Goal: Transaction & Acquisition: Book appointment/travel/reservation

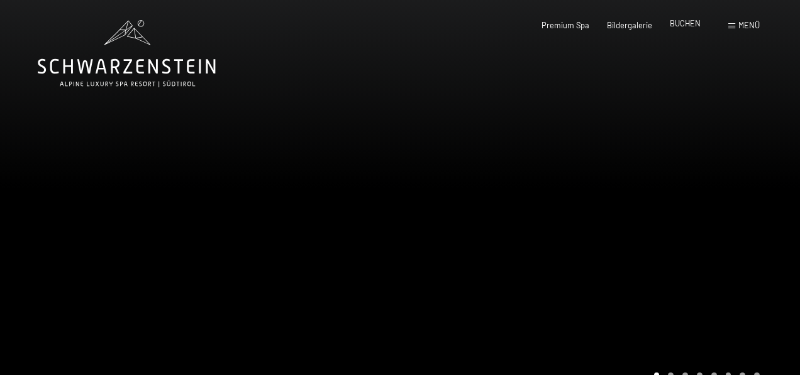
click at [681, 24] on span "BUCHEN" at bounding box center [684, 23] width 31 height 10
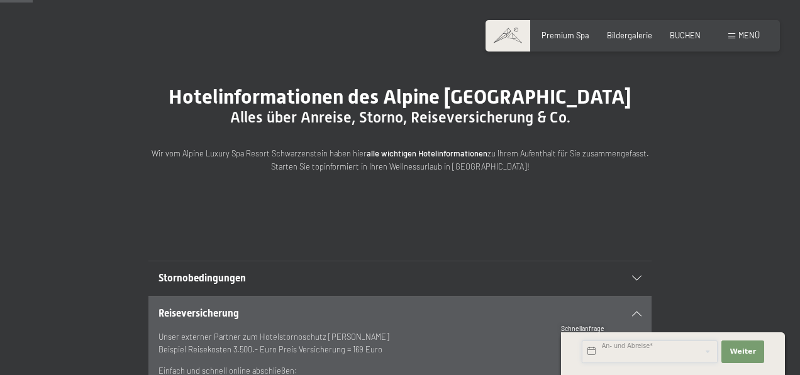
click at [609, 351] on input "text" at bounding box center [649, 352] width 136 height 23
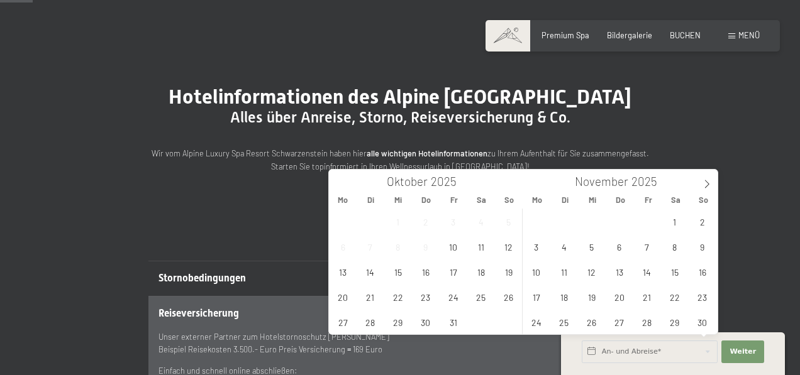
click at [683, 41] on div "Buchen Anfragen Premium Spa Bildergalerie BUCHEN Menü DE IT EN Gutschein Bilder…" at bounding box center [632, 35] width 254 height 11
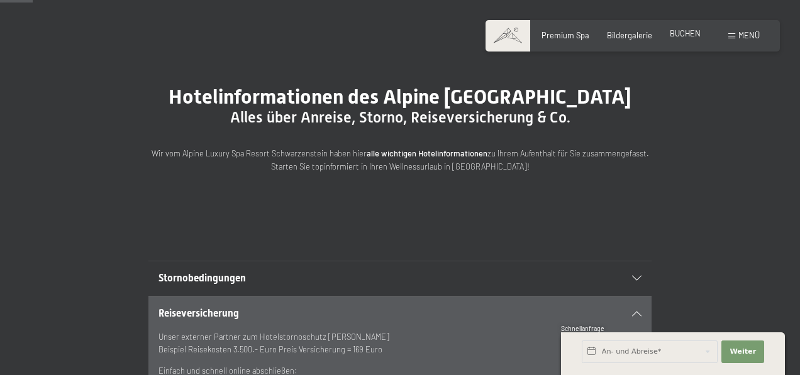
click at [686, 30] on span "BUCHEN" at bounding box center [684, 33] width 31 height 10
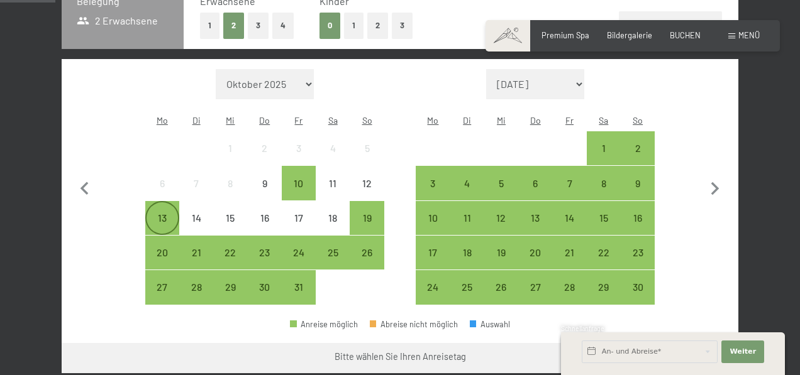
scroll to position [300, 0]
click at [153, 213] on div "13" at bounding box center [161, 228] width 31 height 31
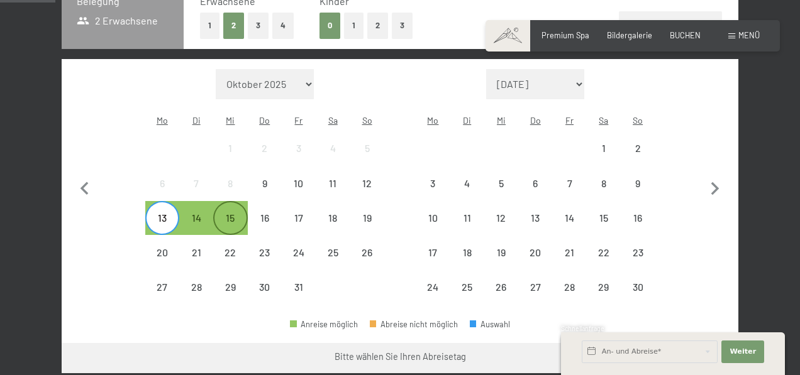
click at [240, 213] on div "15" at bounding box center [229, 228] width 31 height 31
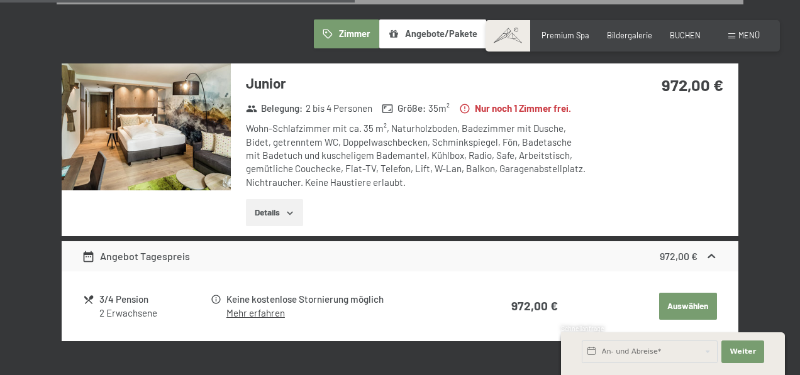
scroll to position [718, 0]
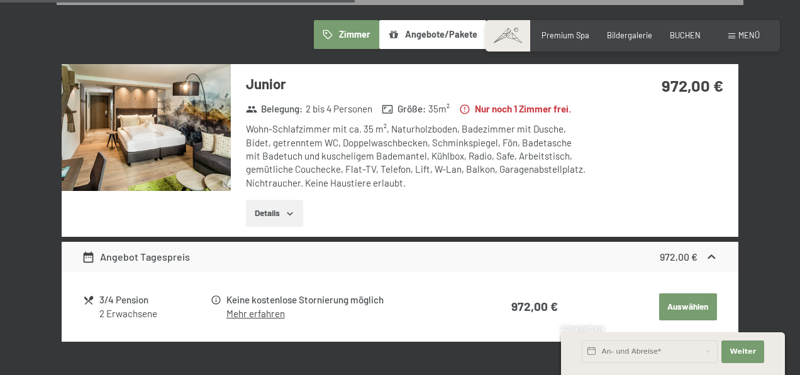
click at [192, 124] on img at bounding box center [146, 127] width 169 height 127
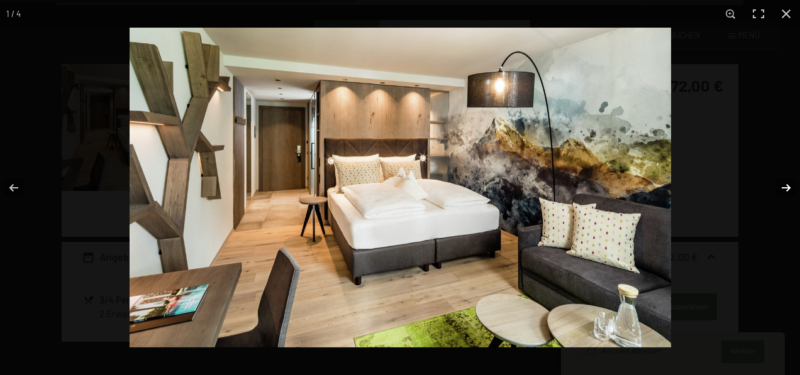
click at [785, 189] on button "button" at bounding box center [778, 188] width 44 height 63
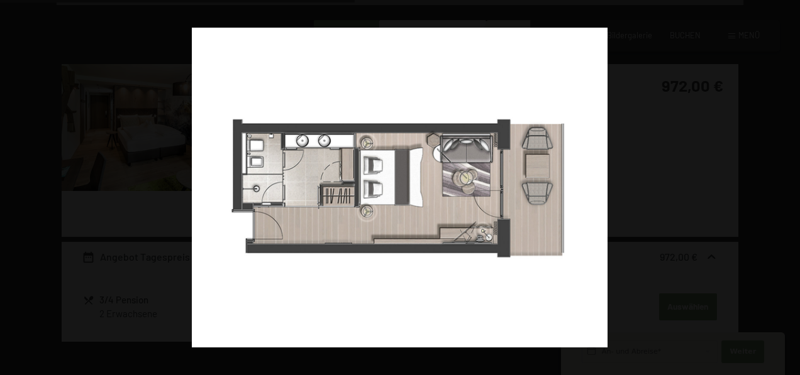
click at [785, 189] on button "button" at bounding box center [778, 188] width 44 height 63
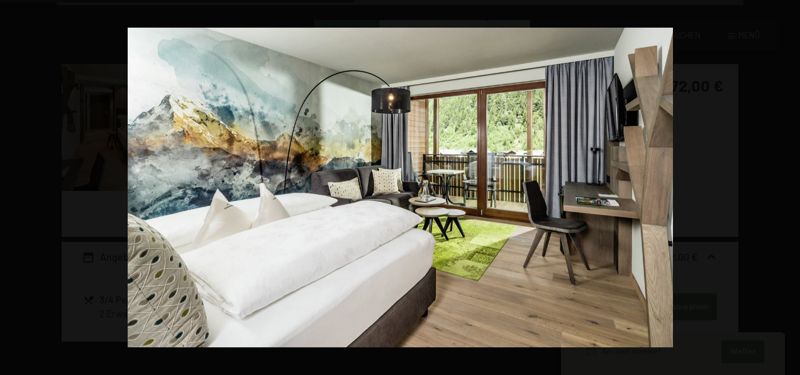
click at [785, 189] on button "button" at bounding box center [778, 188] width 44 height 63
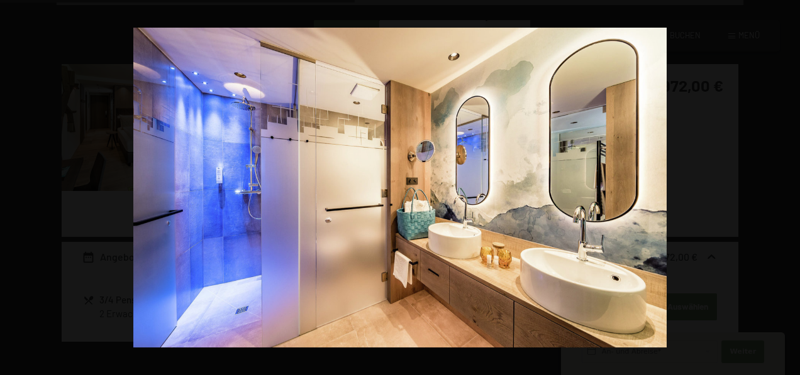
click at [785, 189] on button "button" at bounding box center [778, 188] width 44 height 63
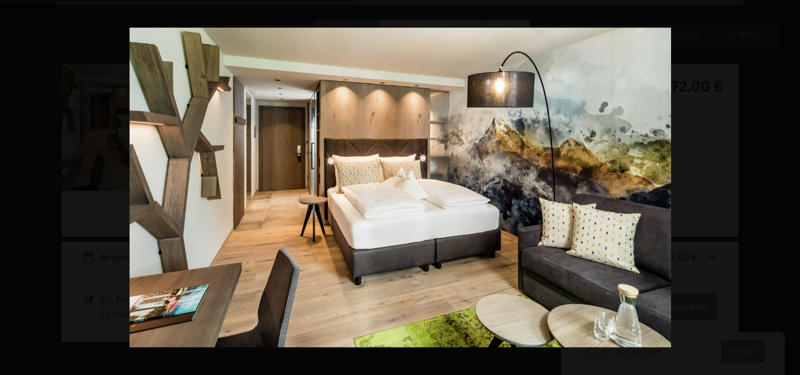
click at [785, 189] on button "button" at bounding box center [778, 188] width 44 height 63
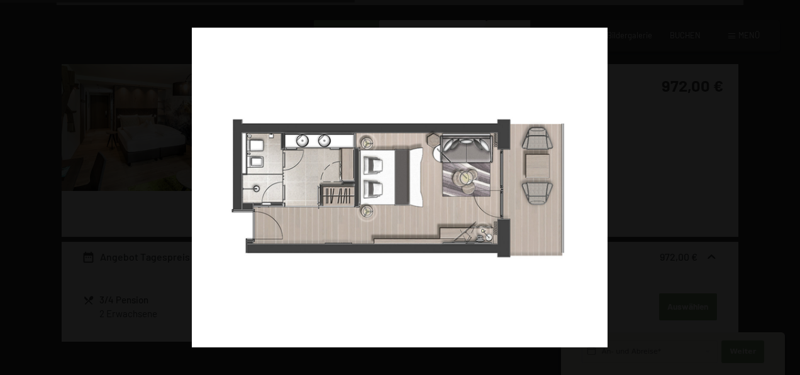
click at [785, 189] on button "button" at bounding box center [778, 188] width 44 height 63
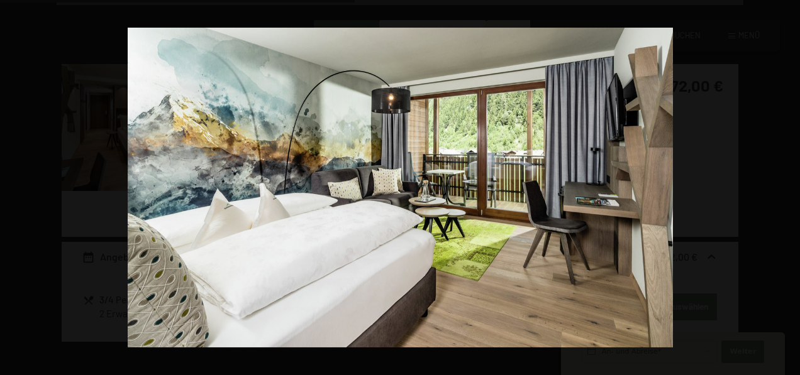
click at [785, 189] on button "button" at bounding box center [778, 188] width 44 height 63
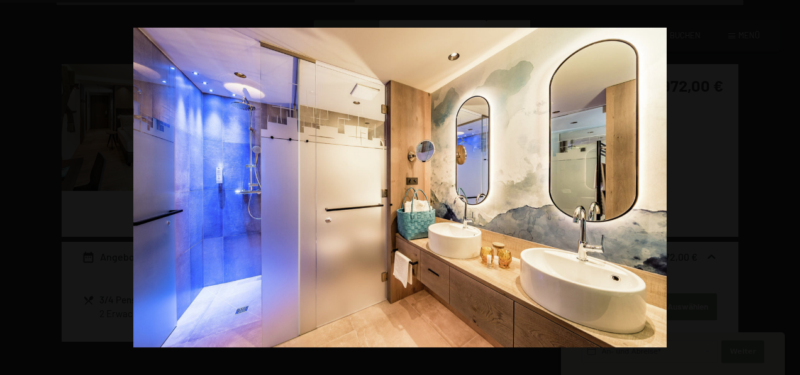
click at [785, 189] on button "button" at bounding box center [778, 188] width 44 height 63
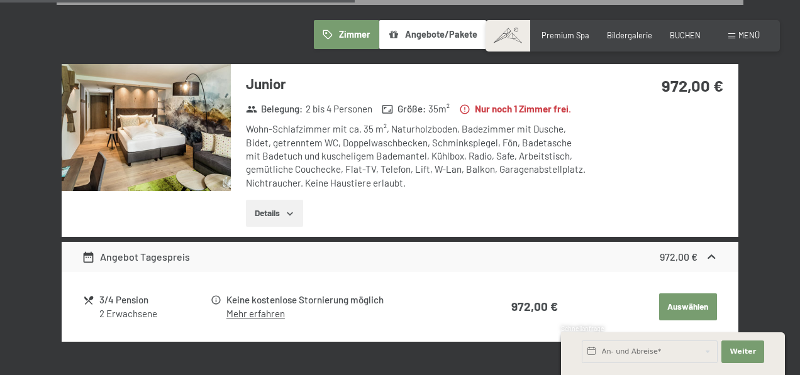
click at [0, 0] on div at bounding box center [0, 0] width 0 height 0
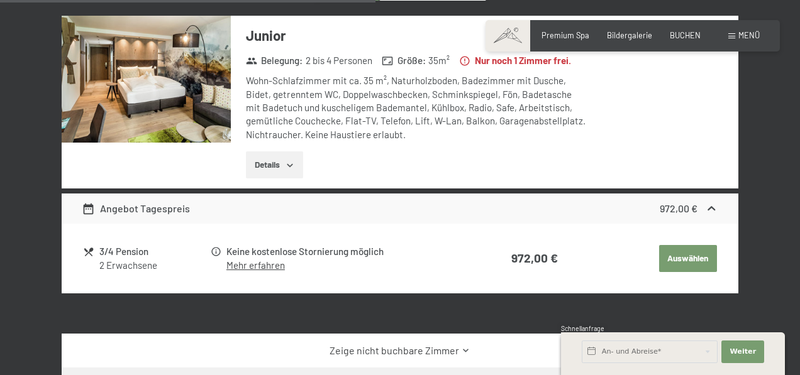
scroll to position [754, 0]
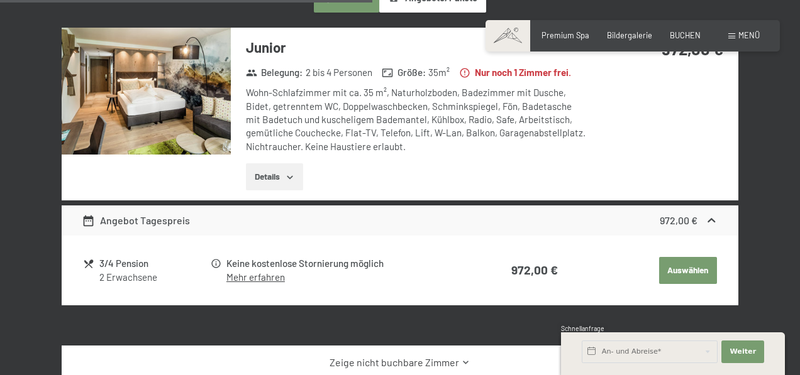
click at [129, 256] on div "3/4 Pension" at bounding box center [154, 263] width 110 height 14
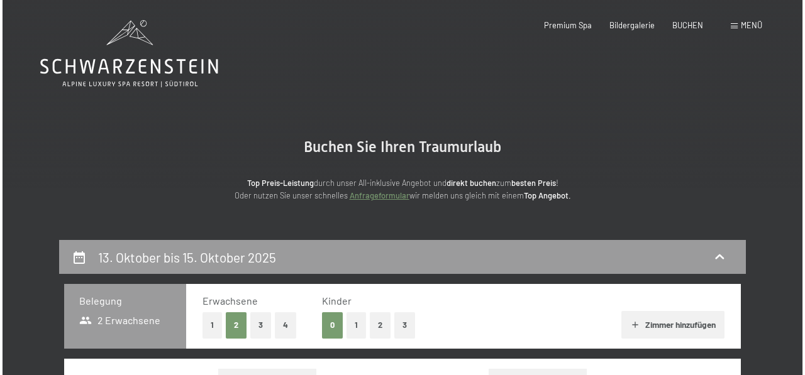
scroll to position [0, 0]
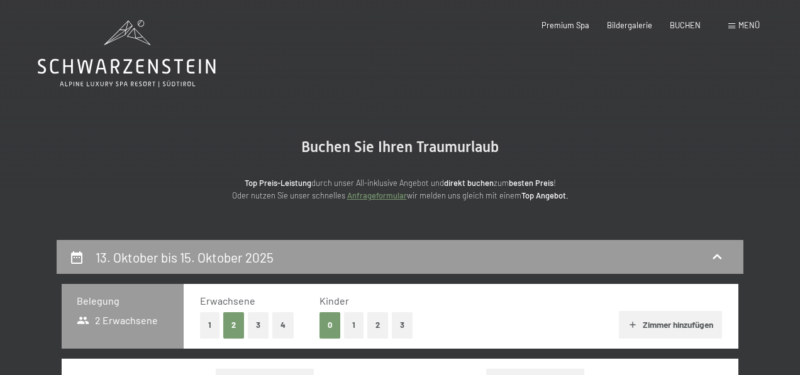
click at [737, 23] on div "Menü" at bounding box center [743, 25] width 31 height 11
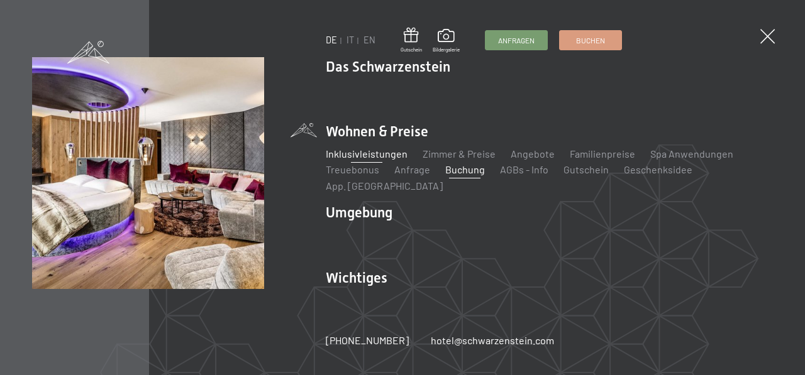
click at [385, 160] on link "Inklusivleistungen" at bounding box center [367, 154] width 82 height 12
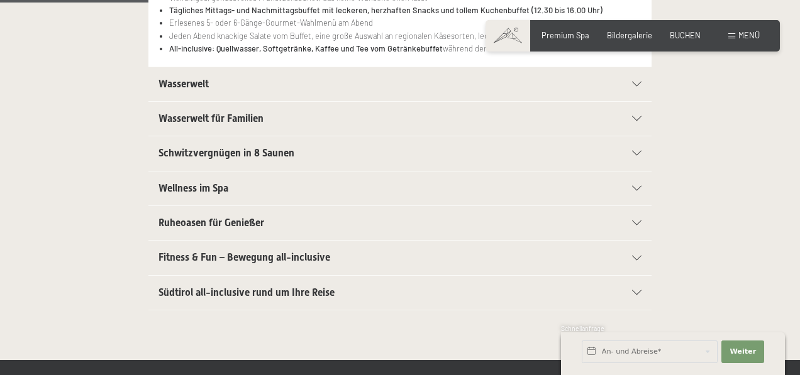
scroll to position [362, 0]
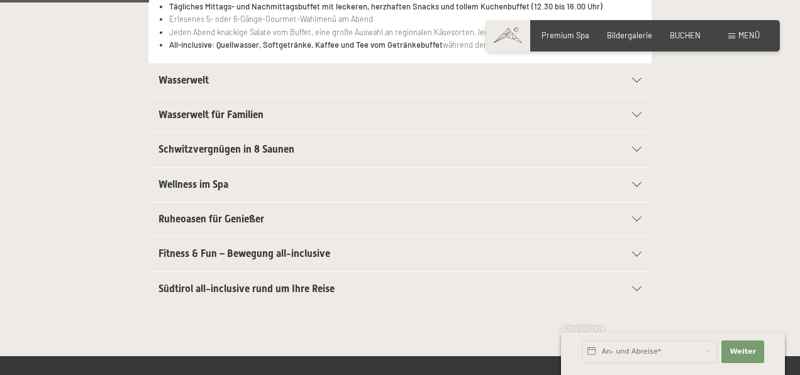
click at [263, 138] on div "Schwitzvergnügen in 8 Saunen" at bounding box center [399, 150] width 483 height 34
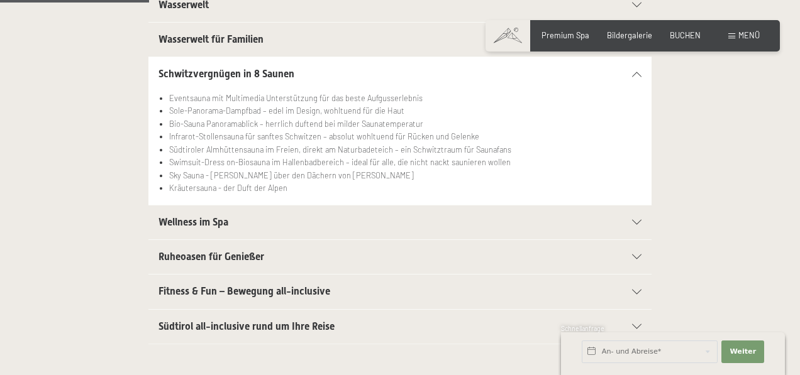
click at [286, 68] on span "Schwitzvergnügen in 8 Saunen" at bounding box center [226, 74] width 136 height 12
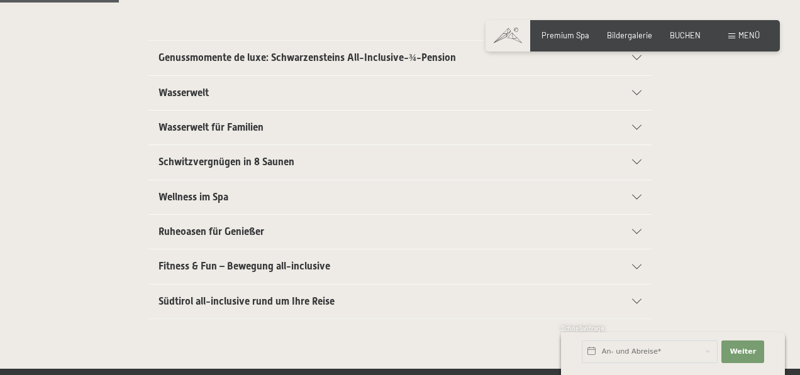
scroll to position [278, 0]
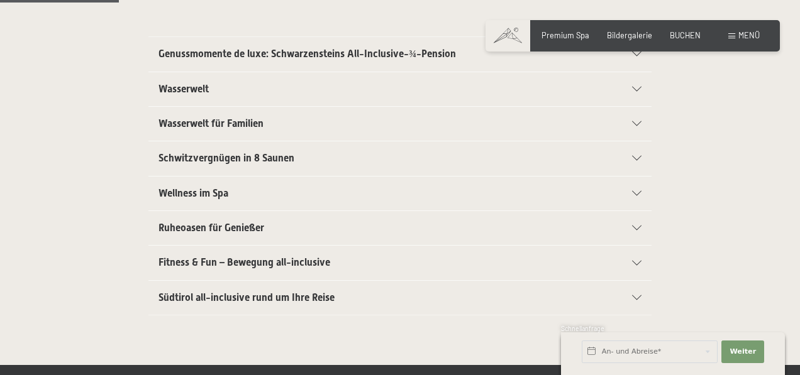
click at [261, 182] on div "Wellness im Spa" at bounding box center [399, 194] width 483 height 34
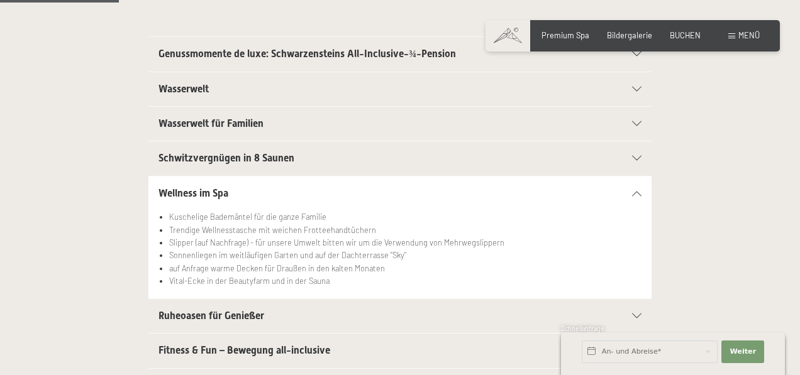
click at [263, 165] on div "Schwitzvergnügen in 8 Saunen" at bounding box center [399, 158] width 483 height 34
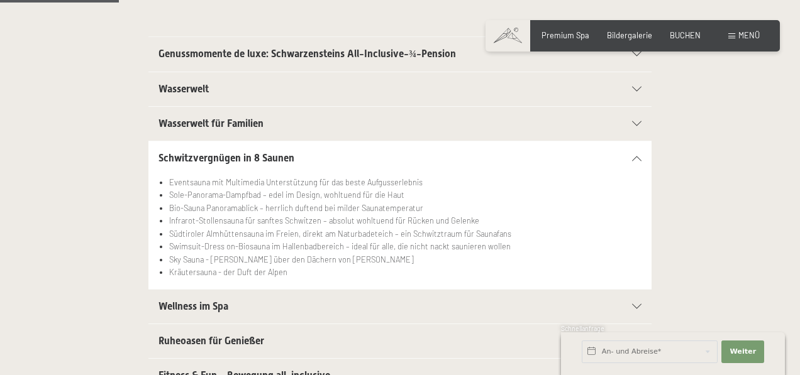
click at [267, 126] on h2 "Wasserwelt für Familien" at bounding box center [375, 124] width 434 height 14
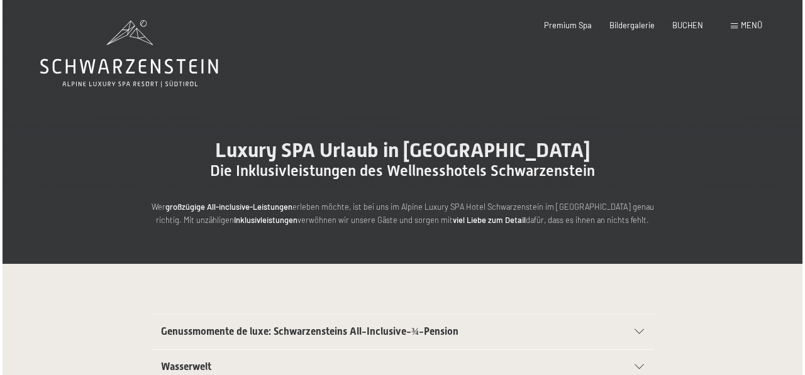
scroll to position [0, 0]
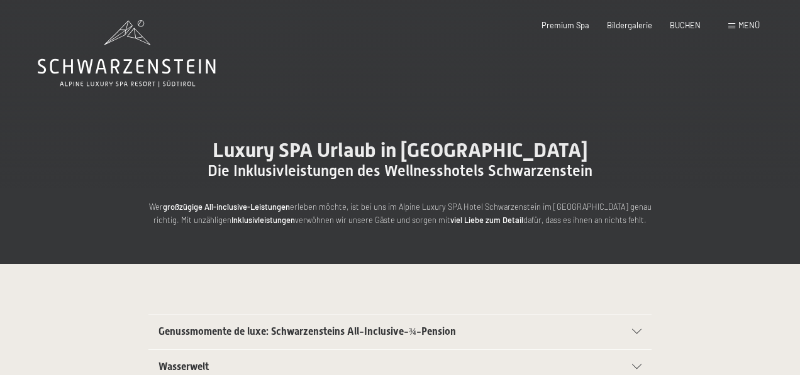
click at [739, 28] on span "Menü" at bounding box center [748, 25] width 21 height 10
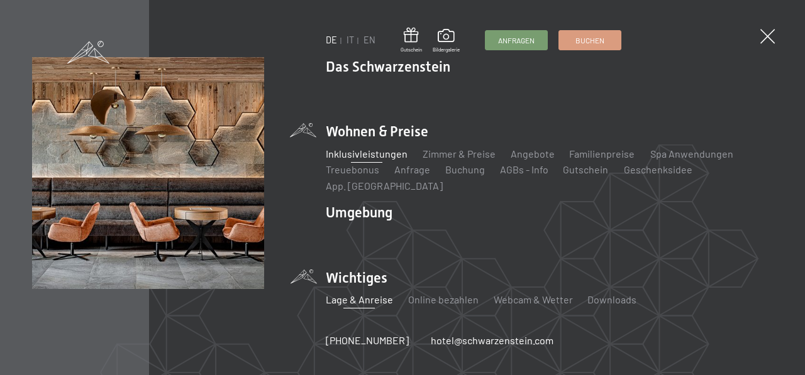
click at [368, 294] on link "Lage & Anreise" at bounding box center [359, 300] width 67 height 12
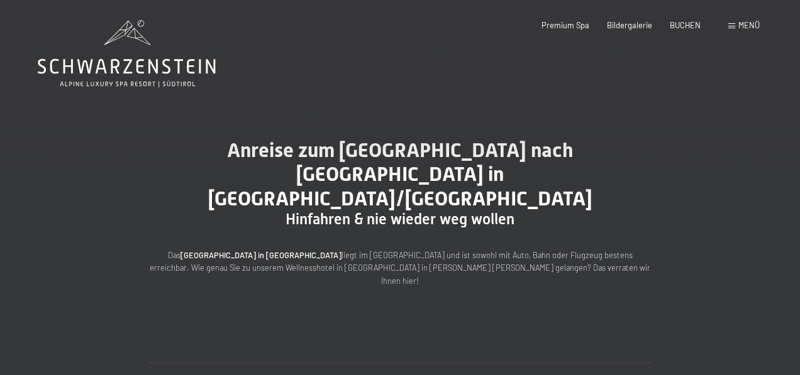
click at [744, 31] on div "Buchen Anfragen Premium Spa Bildergalerie BUCHEN Menü DE IT EN Gutschein Bilder…" at bounding box center [632, 25] width 254 height 11
click at [744, 30] on span "Menü" at bounding box center [748, 25] width 21 height 10
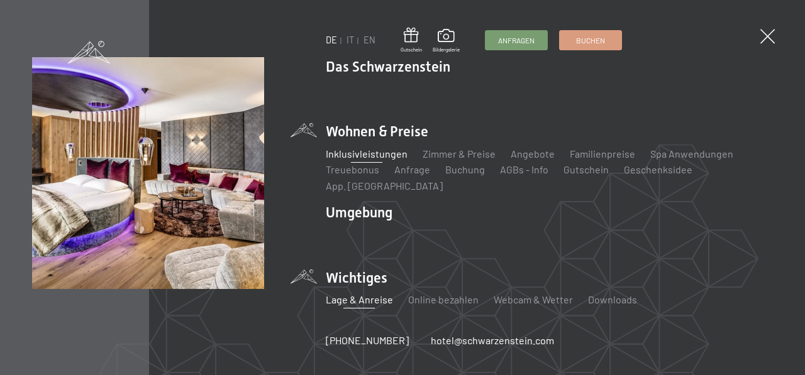
click at [366, 160] on link "Inklusivleistungen" at bounding box center [367, 154] width 82 height 12
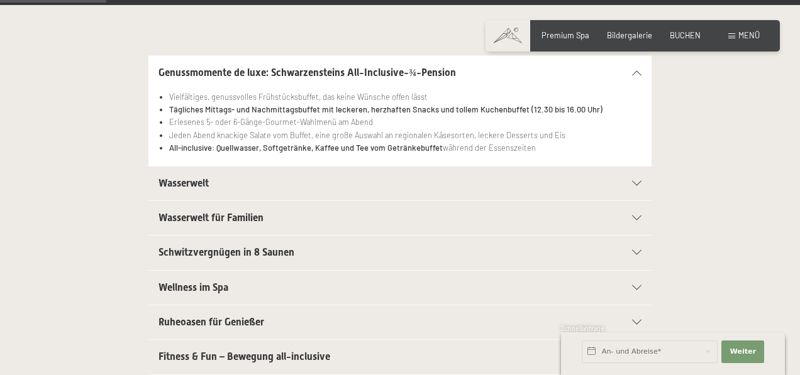
click at [632, 183] on div at bounding box center [630, 183] width 22 height 5
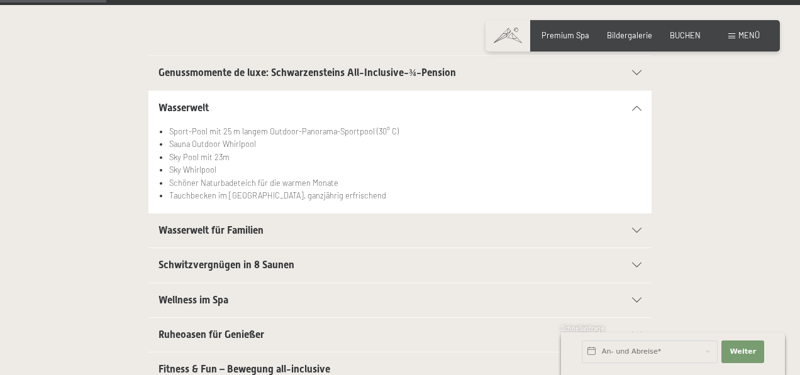
click at [631, 224] on div "Wasserwelt für Familien" at bounding box center [399, 231] width 483 height 34
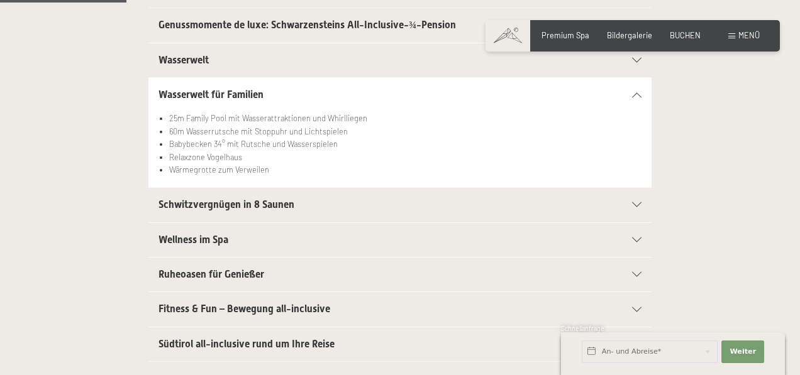
scroll to position [307, 0]
click at [630, 192] on div "Schwitzvergnügen in 8 Saunen" at bounding box center [399, 204] width 483 height 34
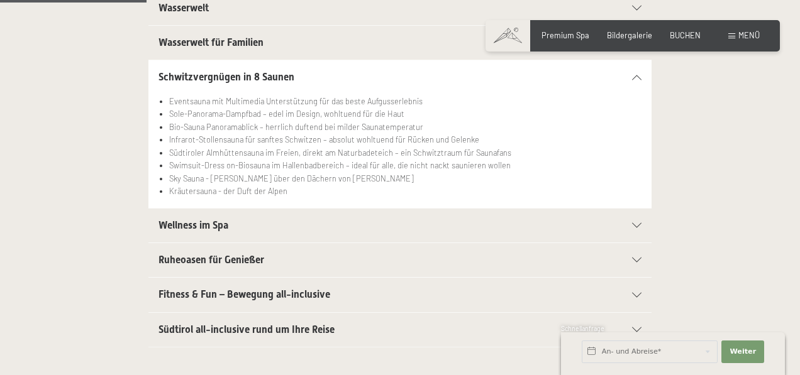
scroll to position [365, 0]
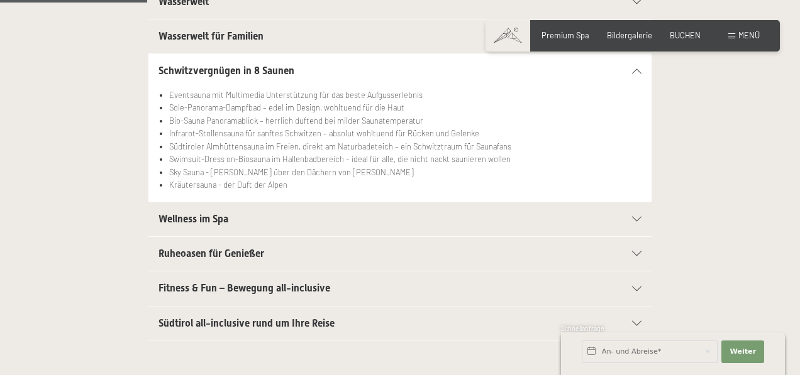
click at [608, 215] on div "Wellness im Spa" at bounding box center [399, 219] width 483 height 34
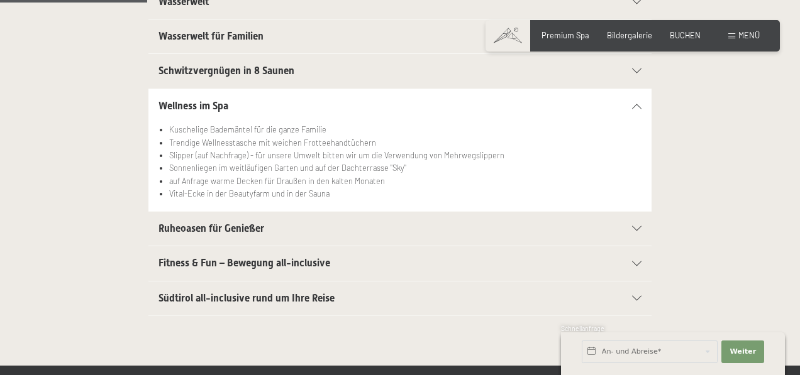
click at [608, 215] on div "Ruheoasen für Genießer" at bounding box center [399, 229] width 483 height 34
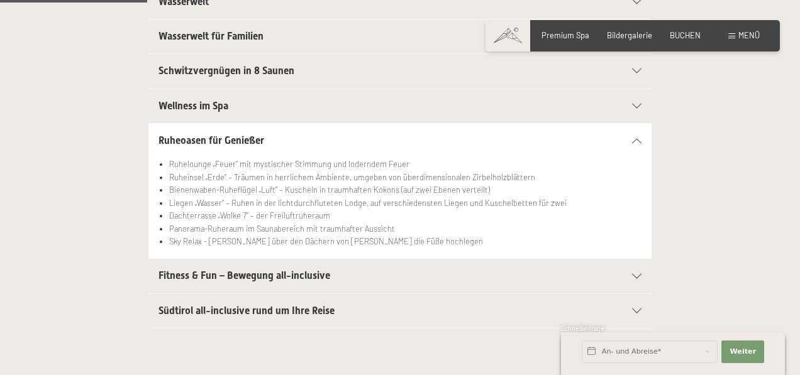
click at [580, 275] on h2 "Fitness & Fun – Bewegung all-inclusive" at bounding box center [375, 276] width 434 height 14
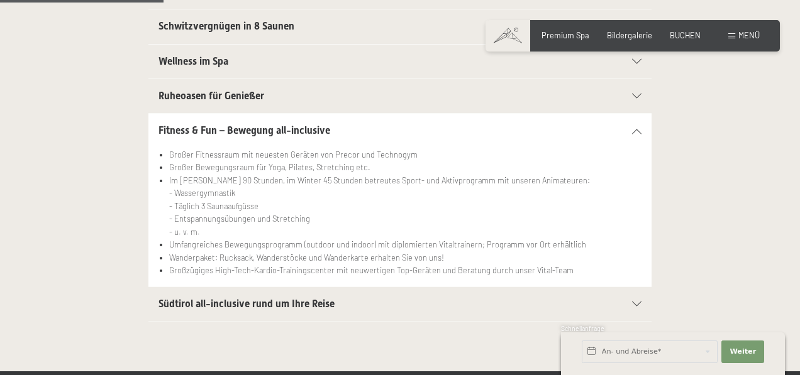
scroll to position [411, 0]
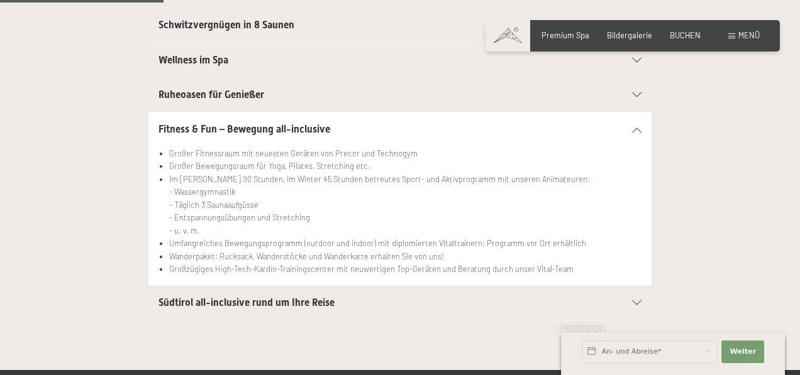
click at [459, 296] on h2 "Südtirol all-inclusive rund um Ihre Reise" at bounding box center [375, 303] width 434 height 14
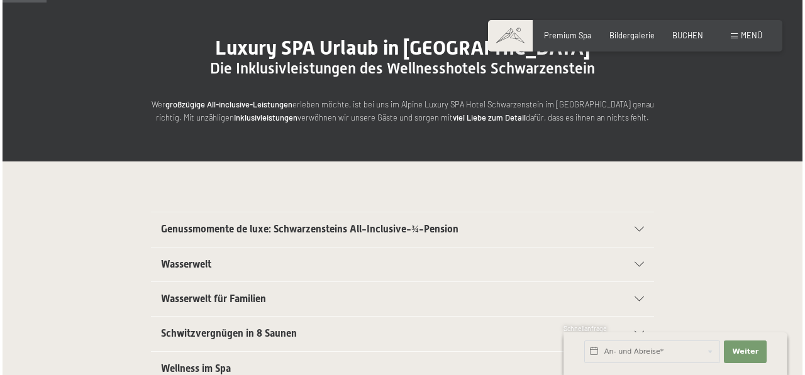
scroll to position [86, 0]
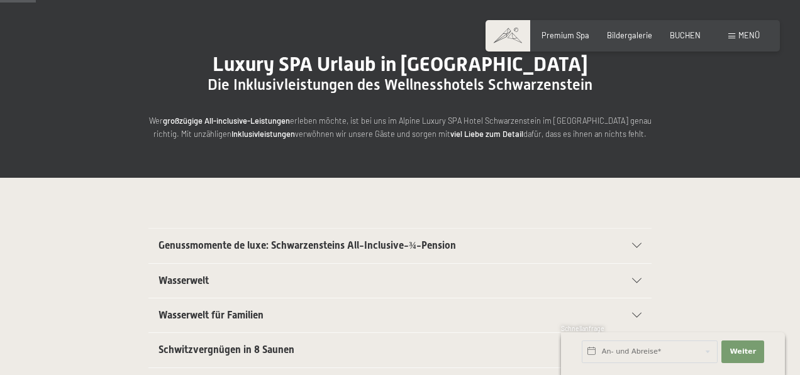
click at [747, 33] on span "Menü" at bounding box center [748, 35] width 21 height 10
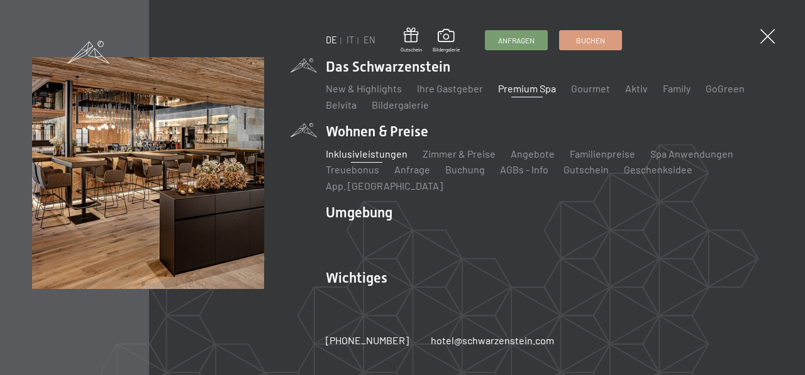
click at [519, 94] on link "Premium Spa" at bounding box center [527, 88] width 58 height 12
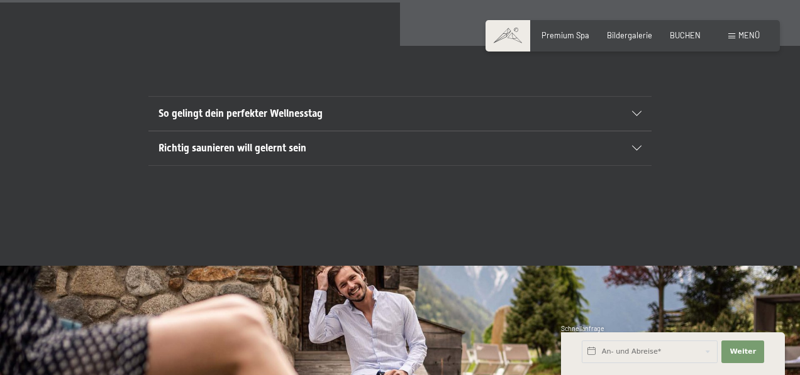
scroll to position [3695, 0]
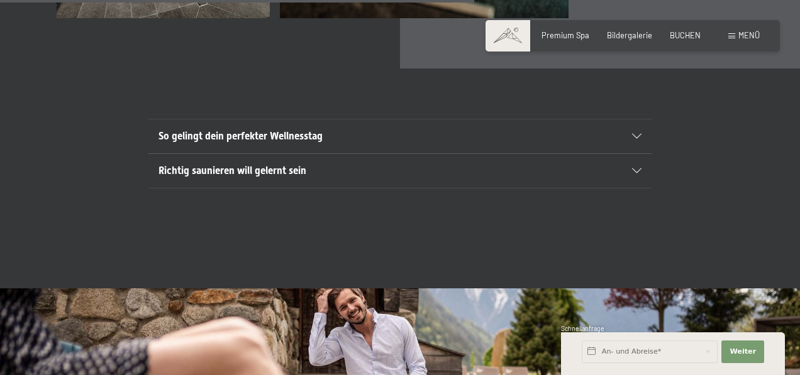
click at [243, 129] on h2 "So gelingt dein perfekter Wellnesstag" at bounding box center [375, 136] width 434 height 14
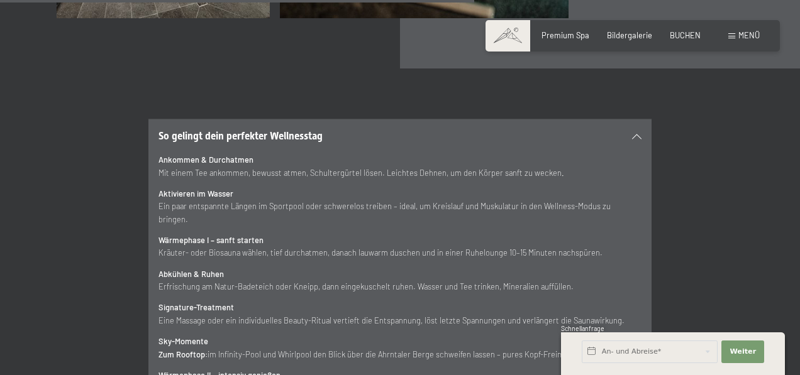
click at [243, 129] on h2 "So gelingt dein perfekter Wellnesstag" at bounding box center [375, 136] width 434 height 14
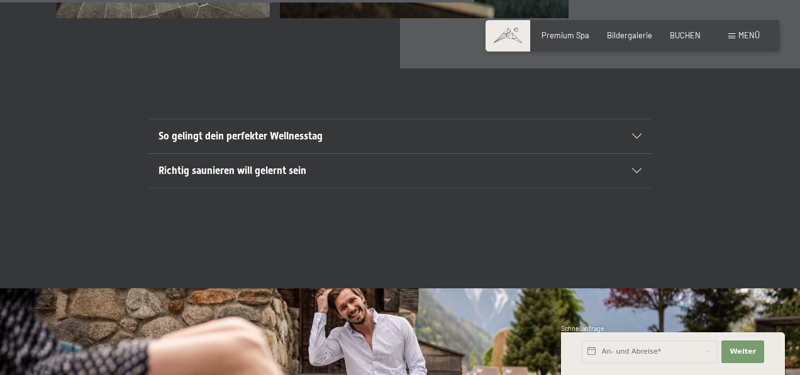
click at [243, 165] on span "Richtig saunieren will gelernt sein" at bounding box center [232, 171] width 148 height 12
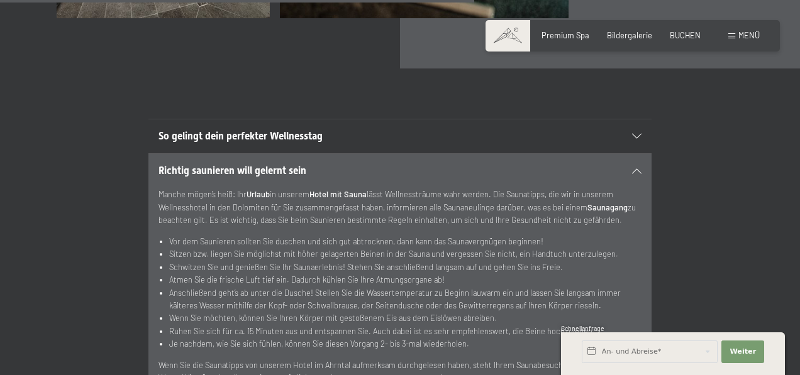
click at [243, 165] on span "Richtig saunieren will gelernt sein" at bounding box center [232, 171] width 148 height 12
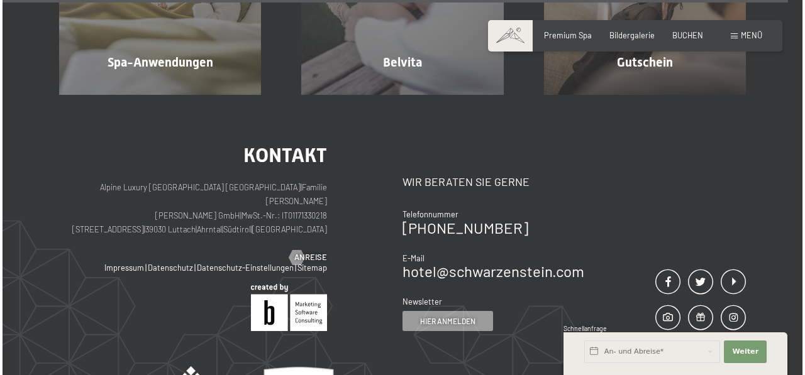
scroll to position [6141, 0]
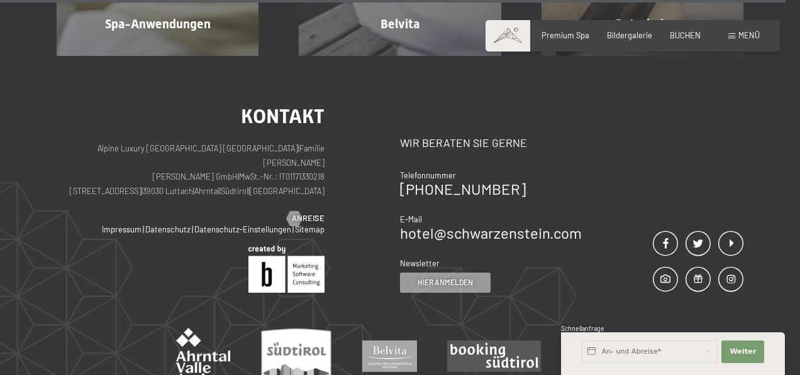
click at [749, 35] on span "Menü" at bounding box center [748, 35] width 21 height 10
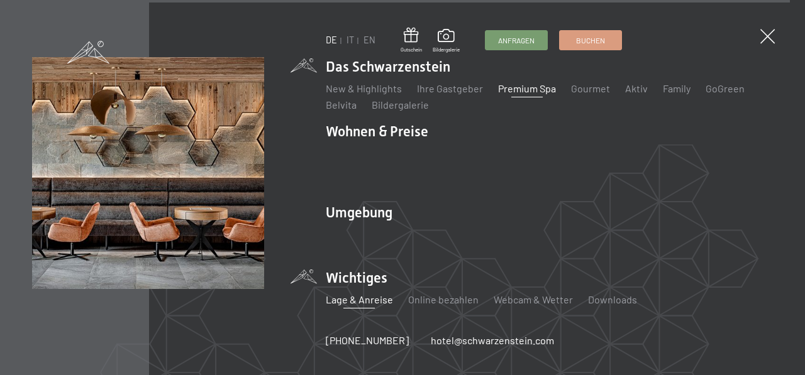
click at [370, 294] on link "Lage & Anreise" at bounding box center [359, 300] width 67 height 12
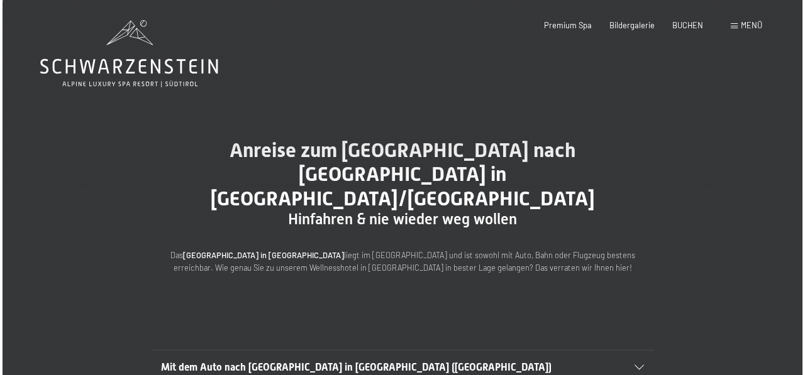
scroll to position [24, 0]
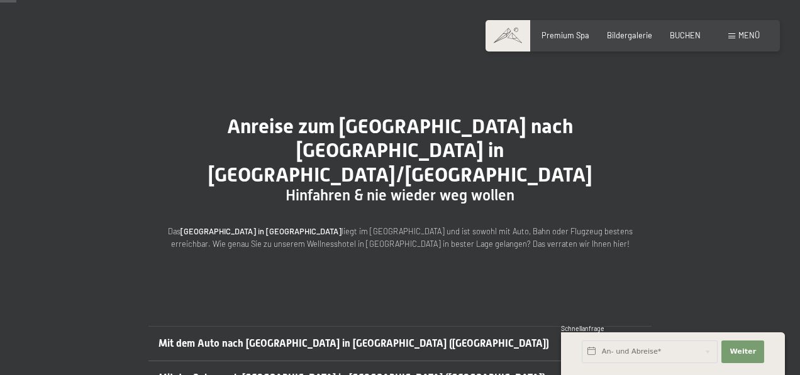
click at [744, 32] on span "Menü" at bounding box center [748, 35] width 21 height 10
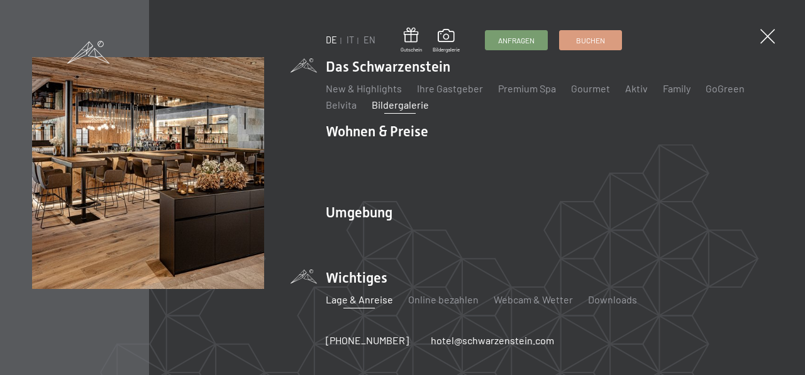
click at [405, 111] on link "Bildergalerie" at bounding box center [399, 105] width 57 height 12
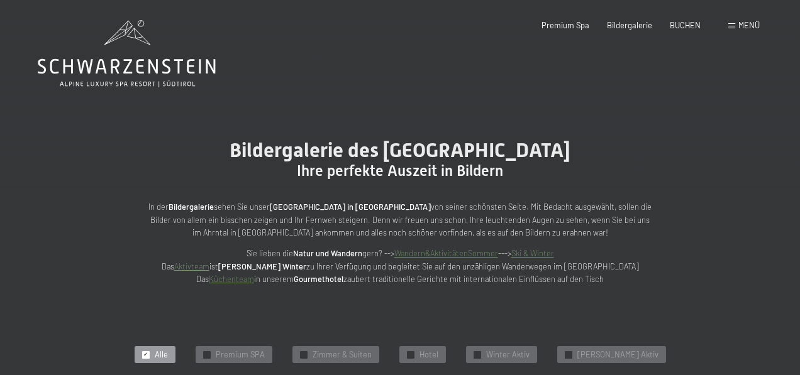
click at [746, 28] on span "Menü" at bounding box center [748, 25] width 21 height 10
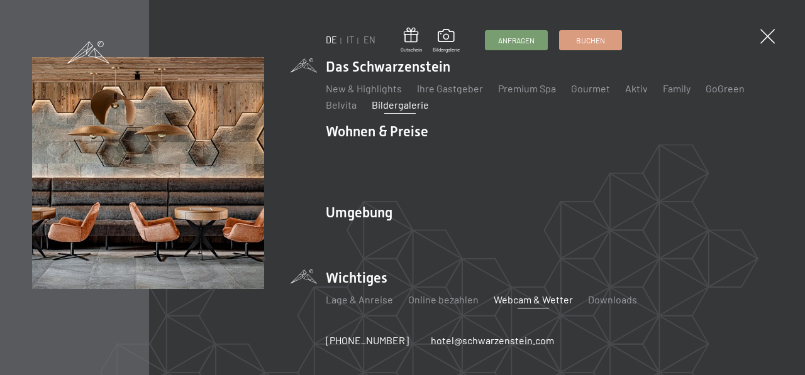
click at [547, 294] on link "Webcam & Wetter" at bounding box center [532, 300] width 79 height 12
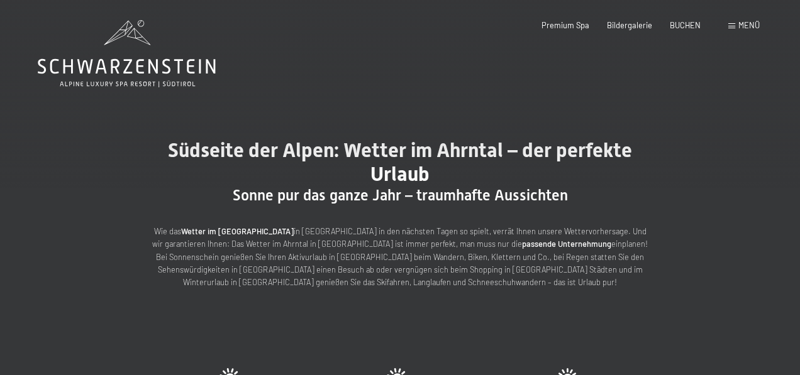
click at [750, 26] on span "Menü" at bounding box center [748, 25] width 21 height 10
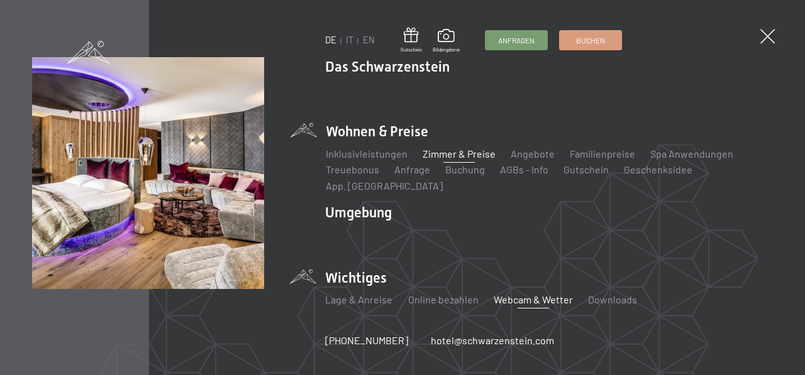
click at [450, 157] on link "Zimmer & Preise" at bounding box center [458, 154] width 73 height 12
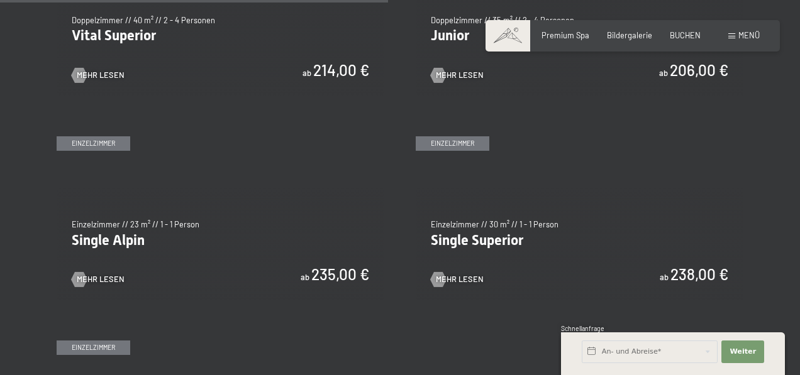
scroll to position [1581, 0]
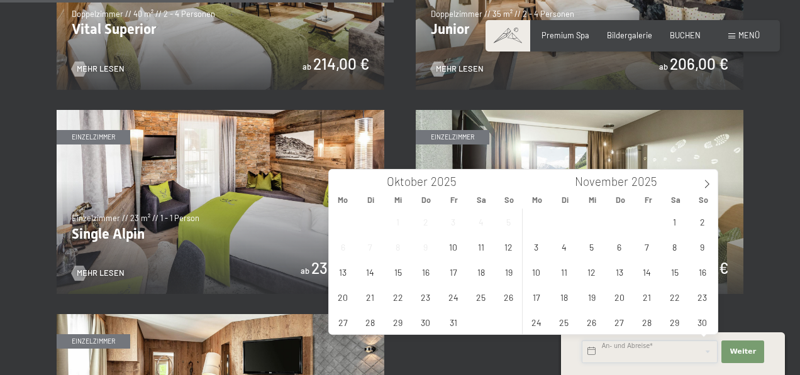
click at [609, 348] on input "text" at bounding box center [649, 352] width 136 height 23
click at [343, 272] on span "13" at bounding box center [343, 272] width 25 height 25
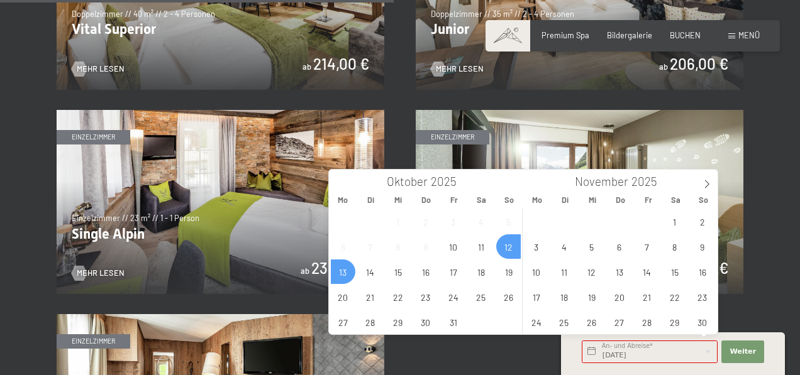
click at [509, 248] on span "12" at bounding box center [508, 246] width 25 height 25
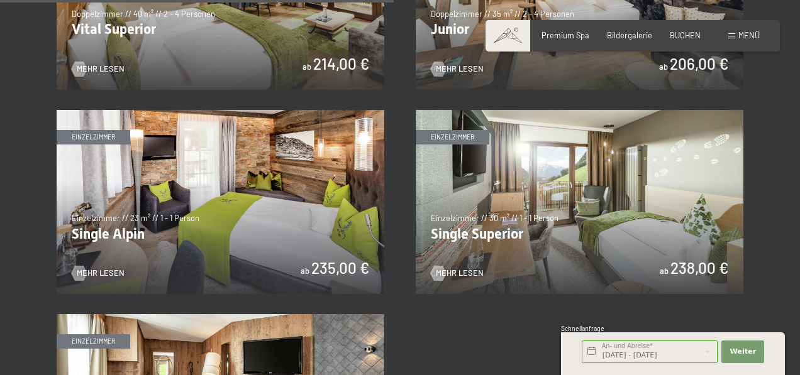
click at [613, 348] on input "So. 12.10.2025 - Mo. 13.10.2025" at bounding box center [649, 352] width 136 height 23
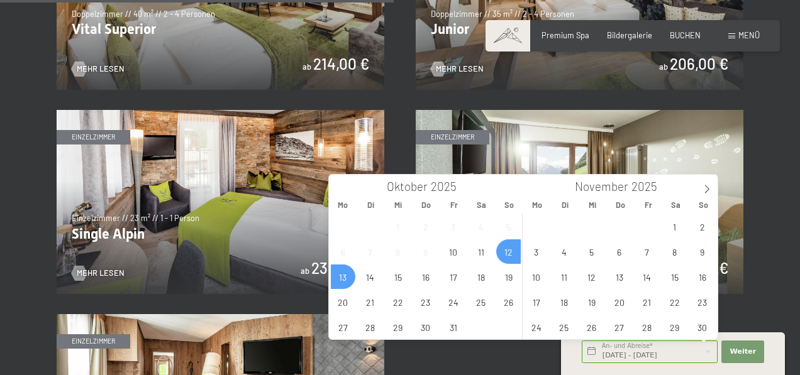
click at [513, 249] on span "12" at bounding box center [508, 251] width 25 height 25
click at [404, 279] on span "15" at bounding box center [397, 277] width 25 height 25
type input "So. 12.10.2025 - Mi. 15.10.2025"
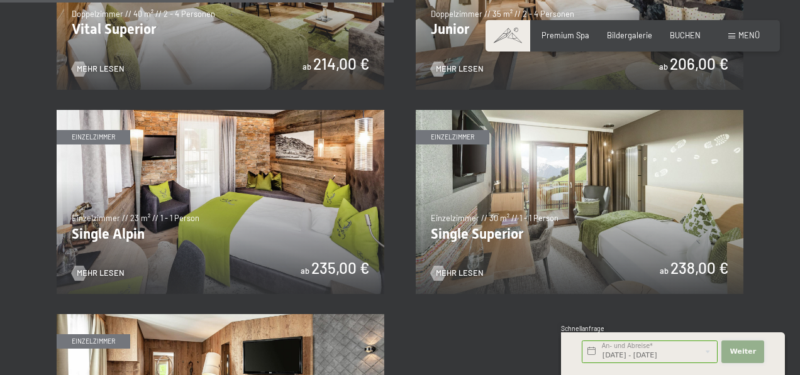
click at [735, 353] on span "Weiter" at bounding box center [742, 352] width 26 height 10
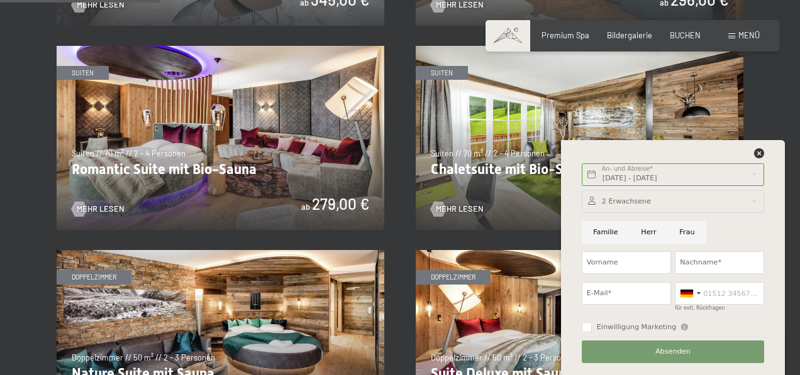
scroll to position [449, 0]
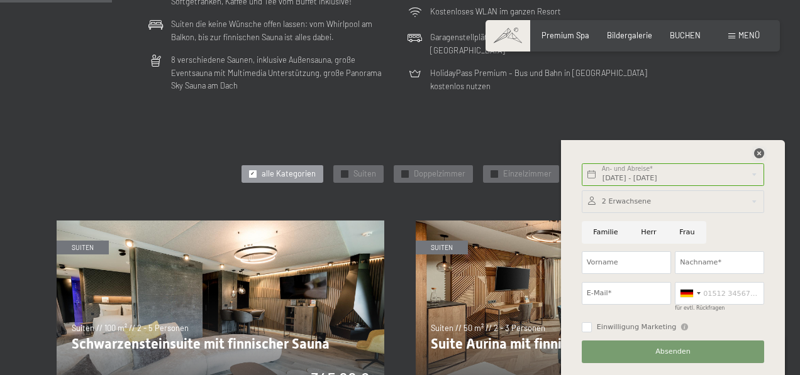
click at [757, 154] on icon at bounding box center [759, 153] width 10 height 10
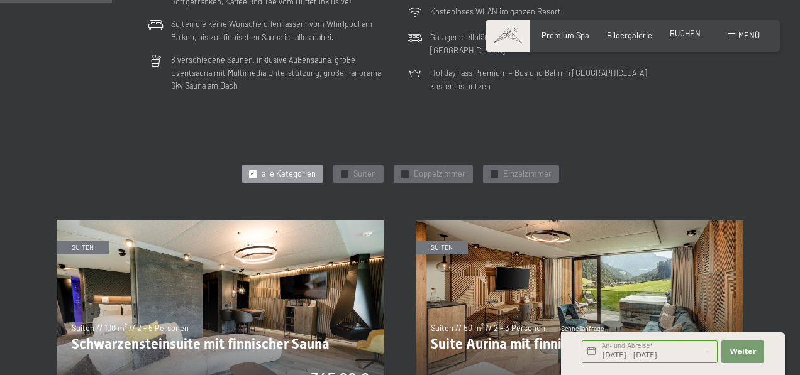
click at [678, 36] on span "BUCHEN" at bounding box center [684, 33] width 31 height 10
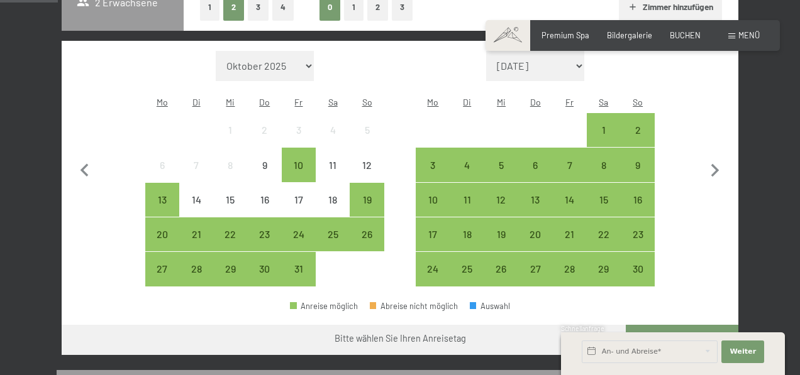
scroll to position [319, 0]
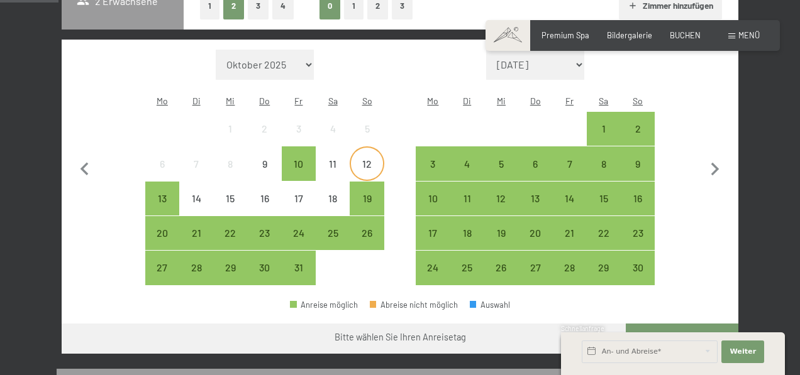
click at [360, 159] on div "12" at bounding box center [366, 174] width 31 height 31
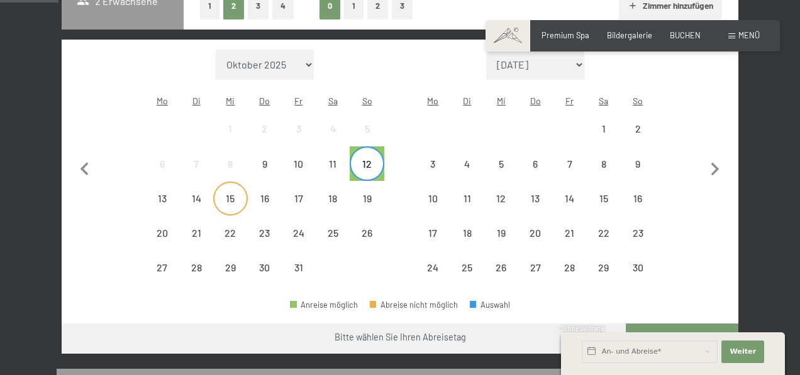
click at [226, 194] on div "15" at bounding box center [229, 209] width 31 height 31
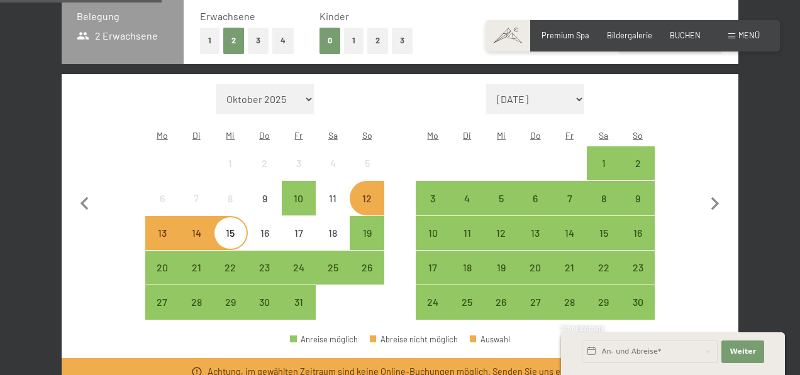
scroll to position [289, 0]
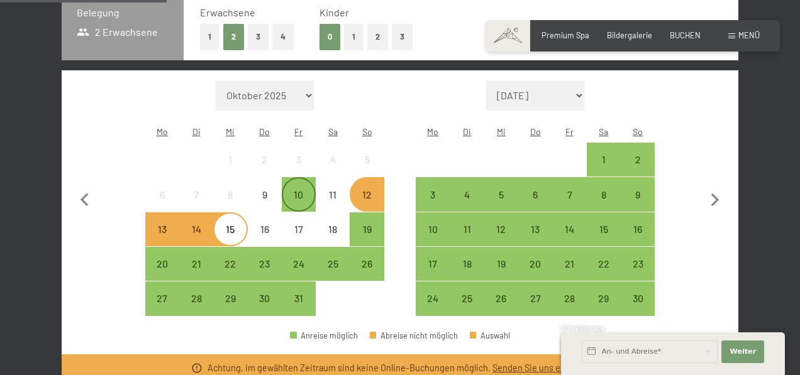
click at [304, 190] on div "10" at bounding box center [298, 205] width 31 height 31
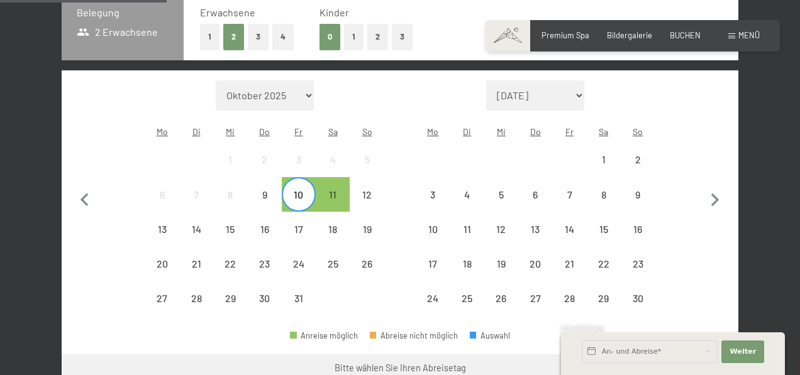
click at [291, 190] on div "10" at bounding box center [298, 205] width 31 height 31
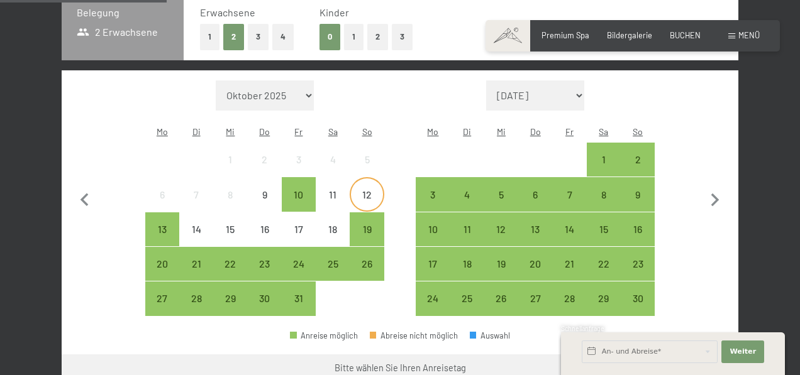
click at [365, 190] on div "12" at bounding box center [366, 205] width 31 height 31
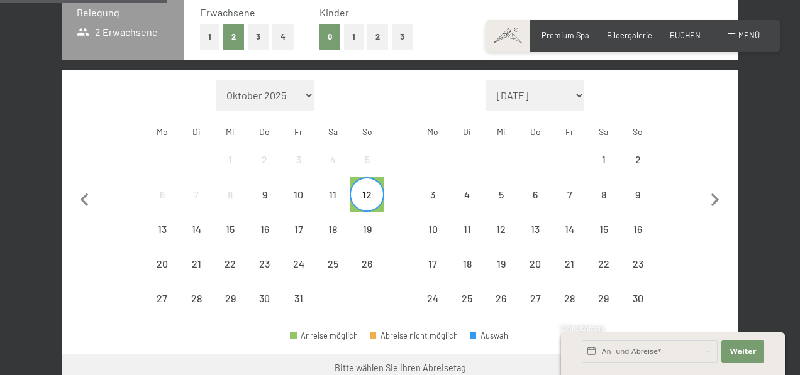
click at [365, 190] on div "12" at bounding box center [366, 205] width 31 height 31
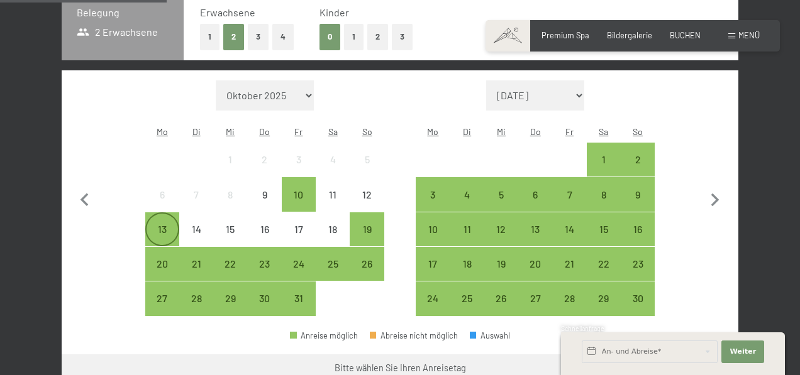
click at [148, 224] on div "13" at bounding box center [161, 239] width 31 height 31
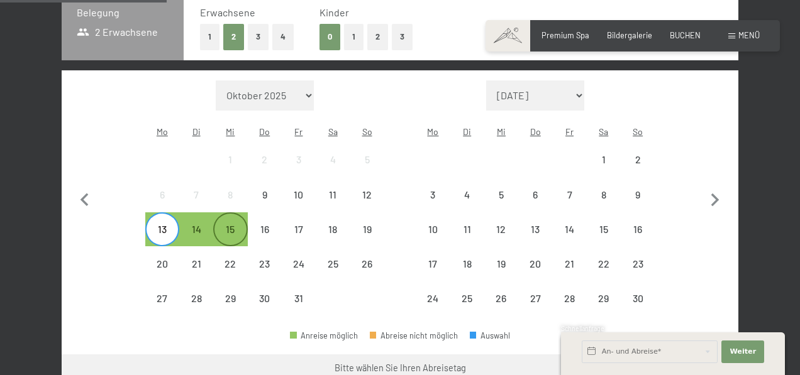
click at [217, 224] on div "15" at bounding box center [229, 239] width 31 height 31
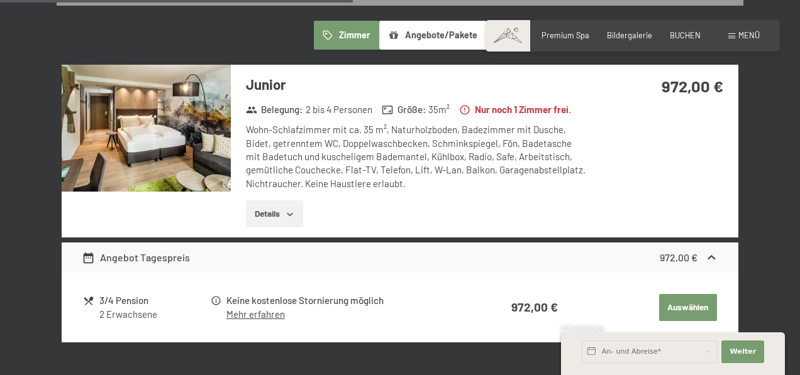
scroll to position [715, 0]
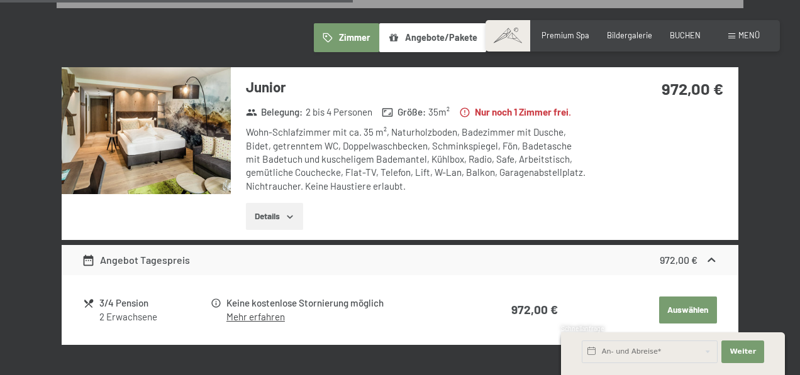
click at [292, 212] on icon "button" at bounding box center [290, 217] width 10 height 10
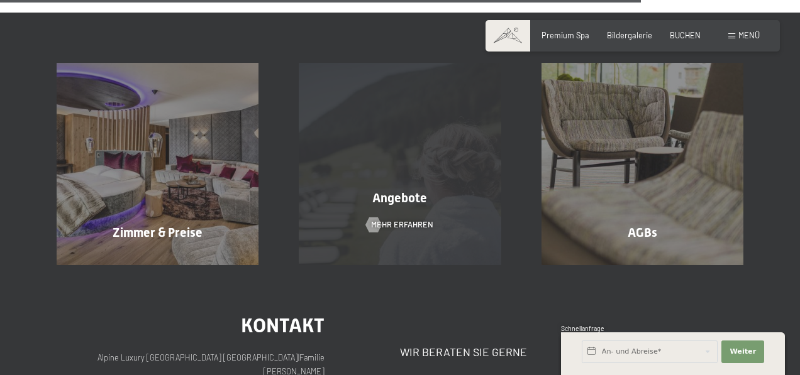
scroll to position [1404, 0]
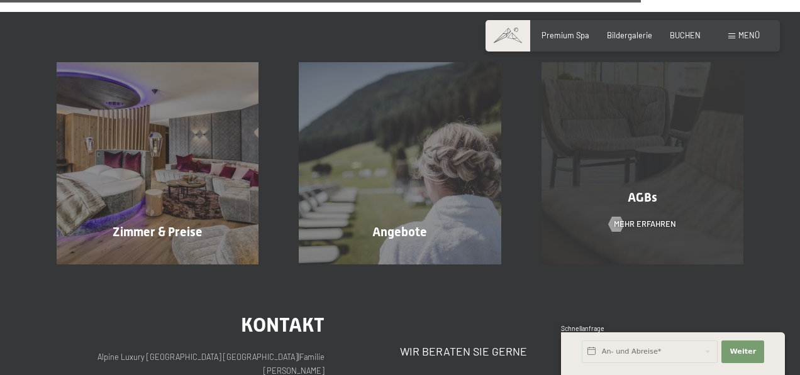
click at [631, 182] on div "AGBs Mehr erfahren" at bounding box center [642, 163] width 242 height 202
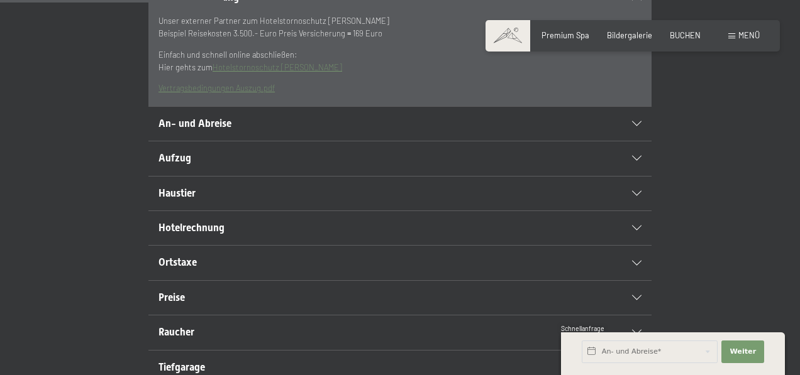
scroll to position [371, 0]
click at [600, 140] on div "An- und Abreise" at bounding box center [399, 123] width 483 height 34
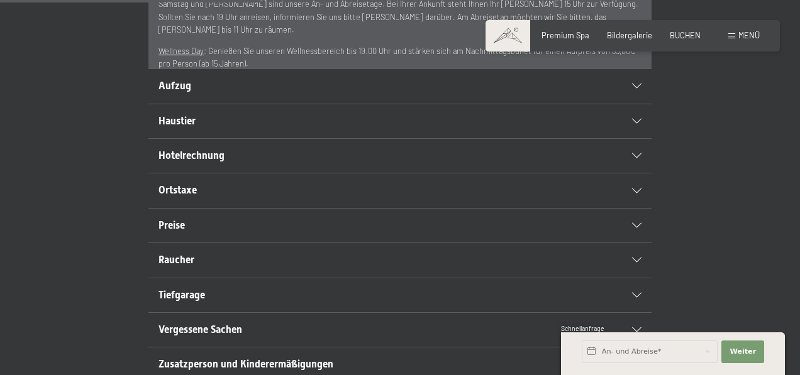
scroll to position [427, 0]
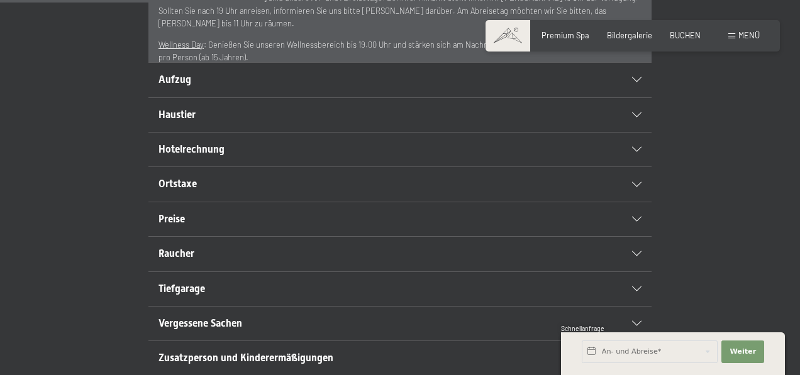
click at [641, 222] on icon at bounding box center [636, 219] width 9 height 5
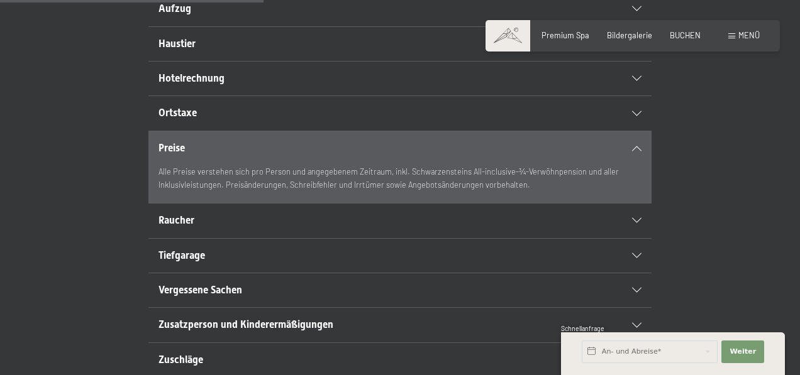
click at [634, 151] on icon at bounding box center [636, 148] width 9 height 5
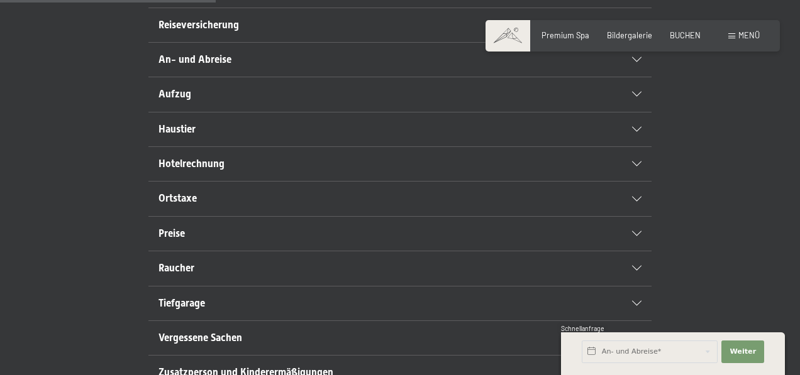
scroll to position [323, 0]
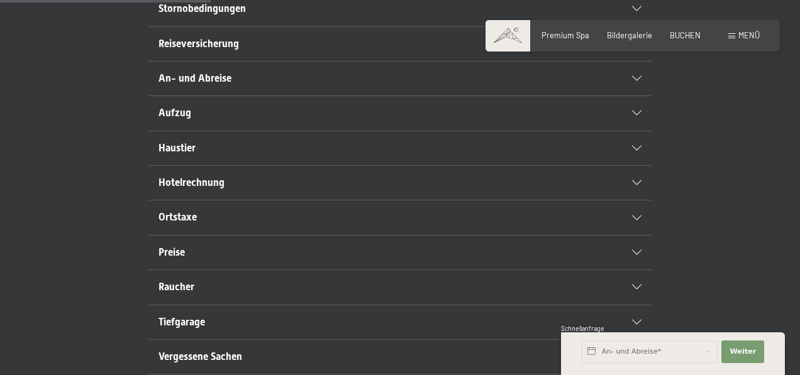
click at [546, 200] on div "Hotelrechnung" at bounding box center [399, 183] width 483 height 34
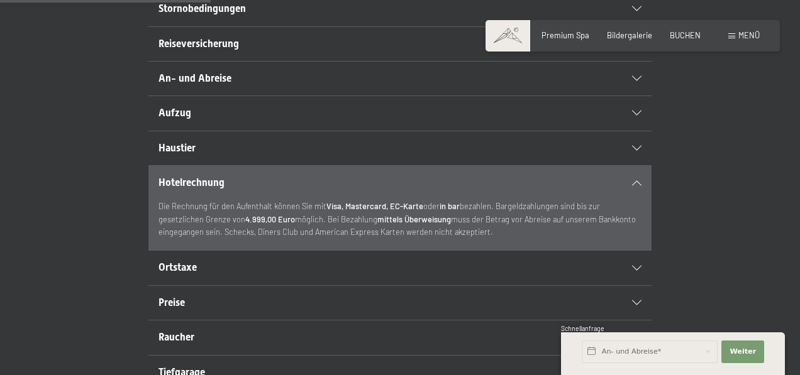
click at [546, 200] on div "Hotelrechnung" at bounding box center [399, 183] width 483 height 34
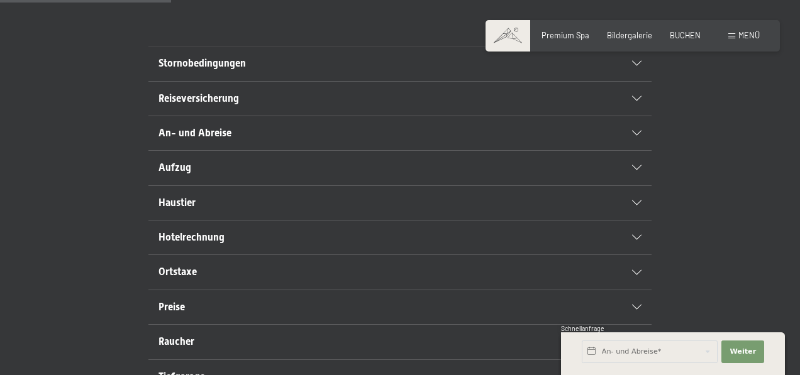
scroll to position [260, 0]
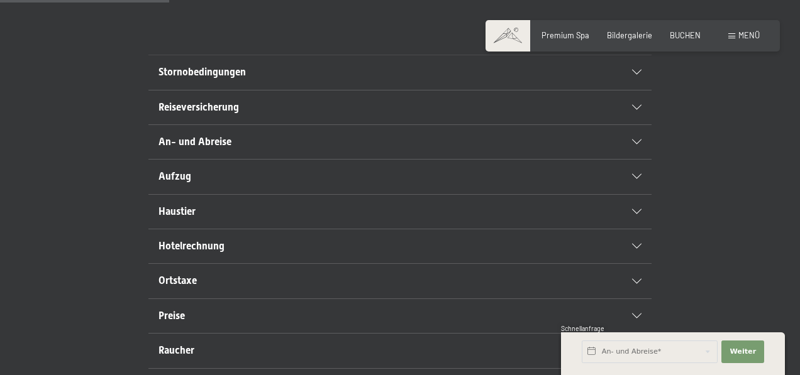
click at [551, 149] on h2 "An- und Abreise" at bounding box center [375, 142] width 434 height 14
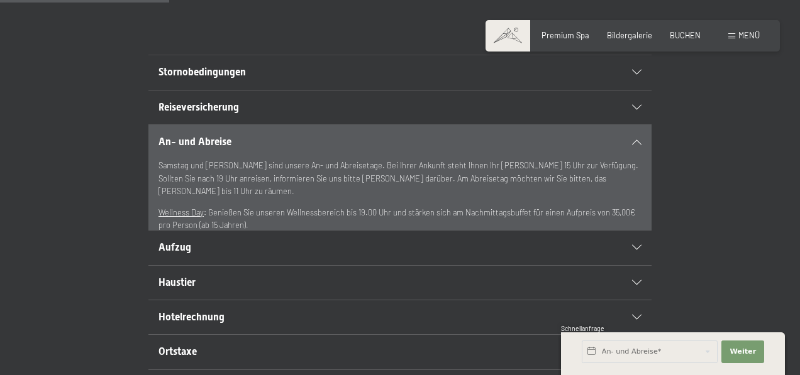
click at [517, 255] on h2 "Aufzug" at bounding box center [375, 248] width 434 height 14
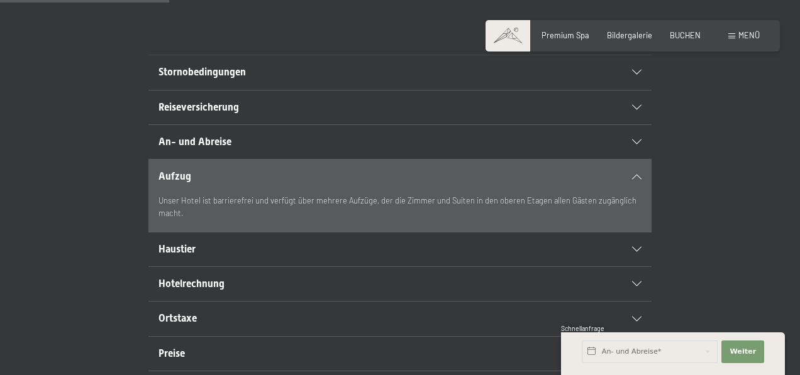
click at [635, 179] on icon at bounding box center [636, 176] width 9 height 5
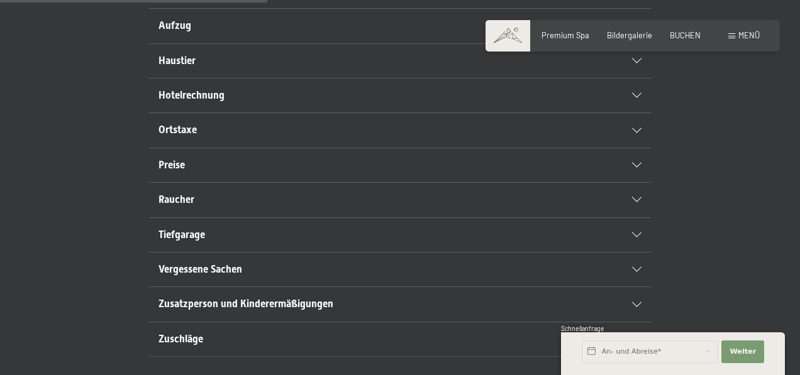
scroll to position [416, 0]
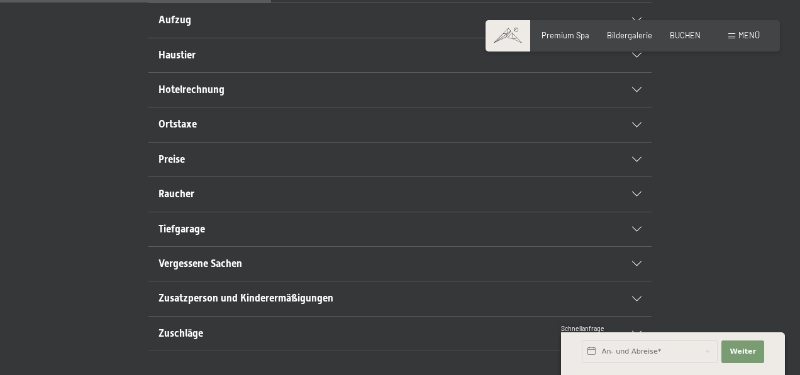
click at [635, 177] on div "Preise" at bounding box center [399, 160] width 483 height 34
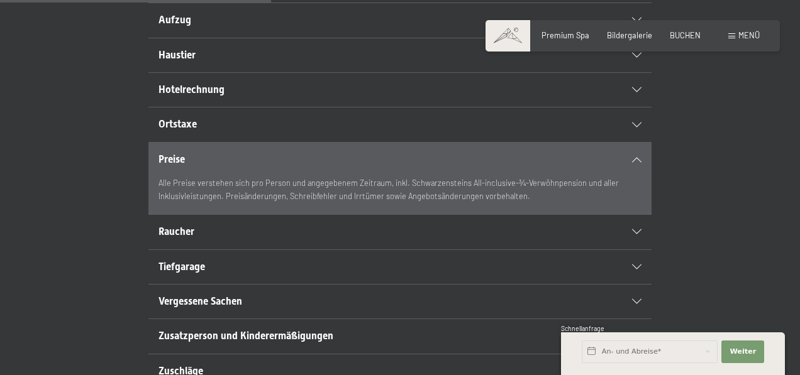
click at [635, 177] on div "Preise" at bounding box center [399, 160] width 483 height 34
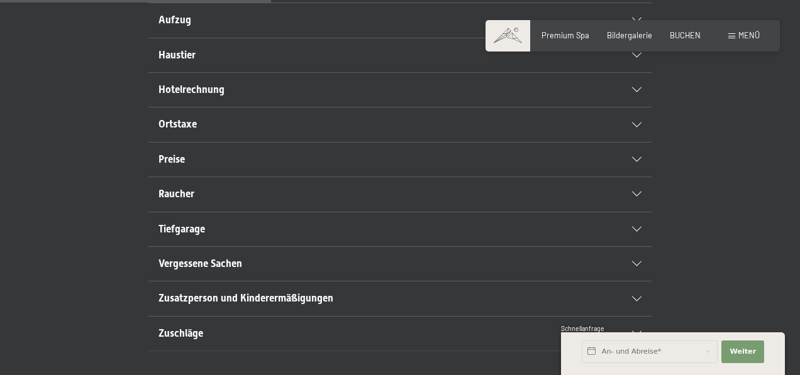
click at [635, 177] on div "Preise" at bounding box center [399, 160] width 483 height 34
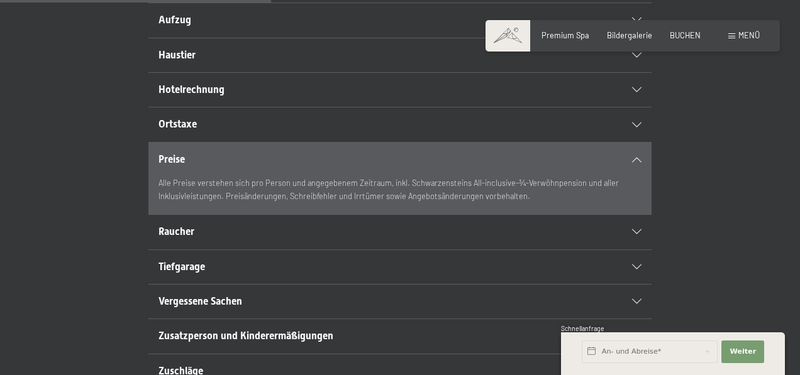
click at [635, 177] on div "Preise" at bounding box center [399, 160] width 483 height 34
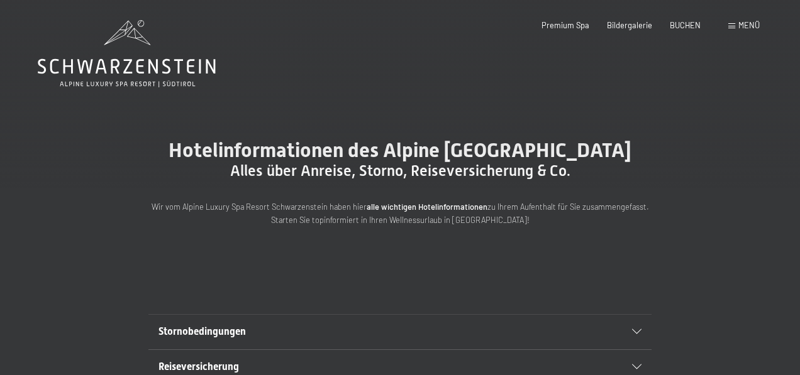
scroll to position [0, 0]
click at [684, 24] on span "BUCHEN" at bounding box center [684, 23] width 31 height 10
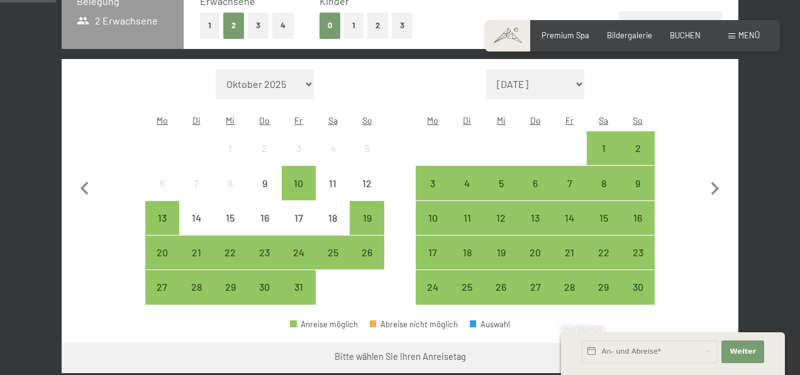
scroll to position [302, 0]
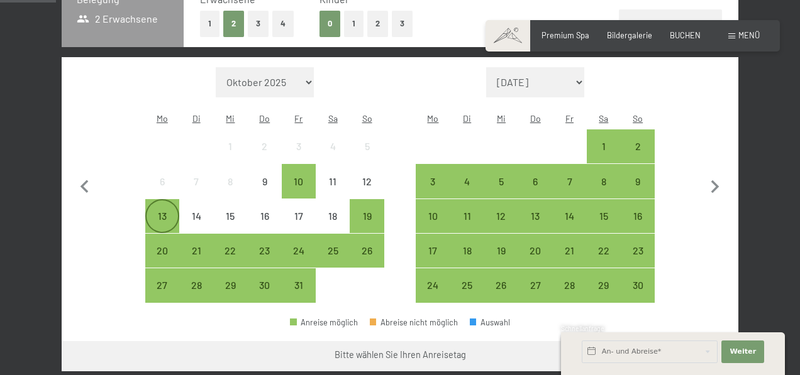
click at [162, 211] on div "13" at bounding box center [161, 226] width 31 height 31
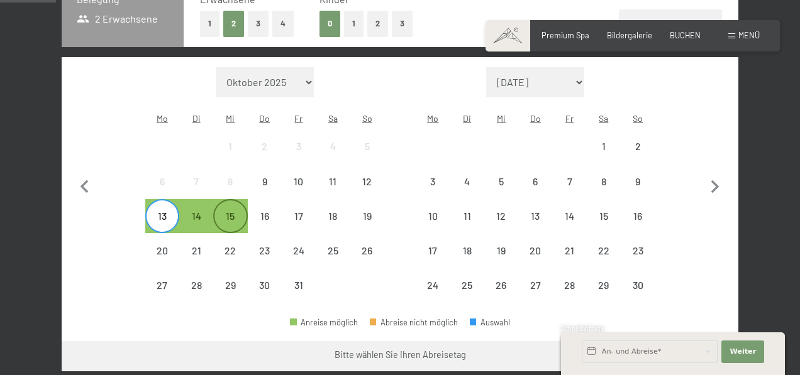
click at [237, 211] on div "15" at bounding box center [229, 226] width 31 height 31
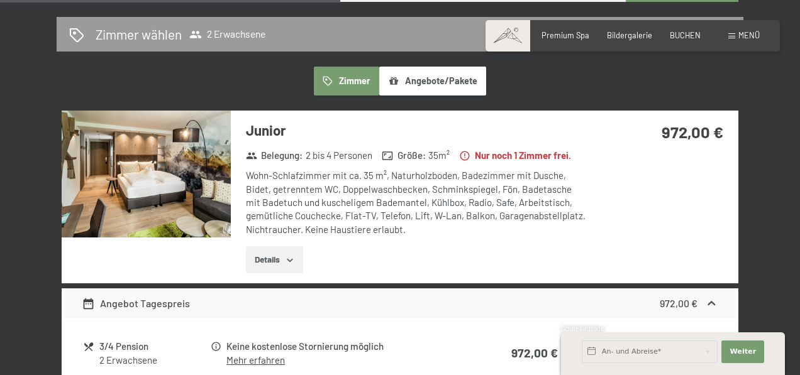
scroll to position [674, 0]
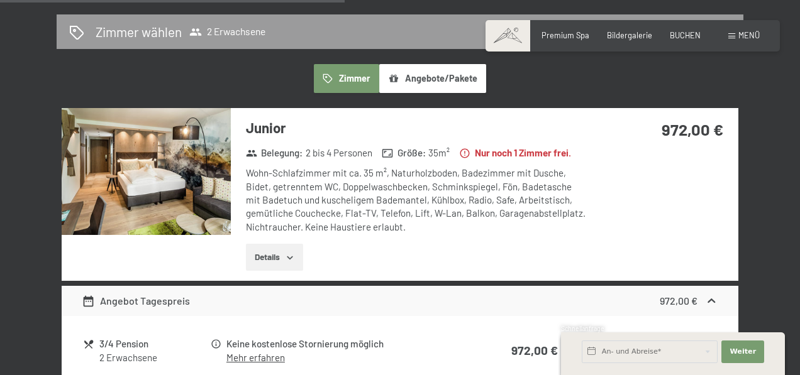
click at [295, 228] on span "Einwilligung Marketing*" at bounding box center [330, 223] width 104 height 13
click at [272, 228] on input "Einwilligung Marketing*" at bounding box center [265, 223] width 13 height 13
checkbox input "false"
click at [293, 253] on icon "button" at bounding box center [290, 258] width 10 height 10
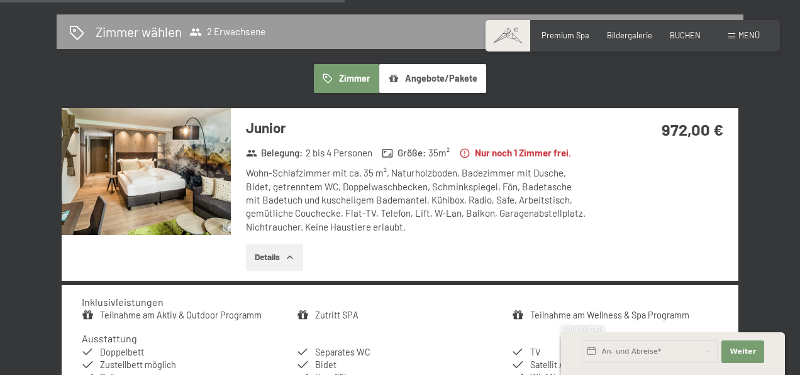
click at [293, 253] on icon "button" at bounding box center [290, 258] width 10 height 10
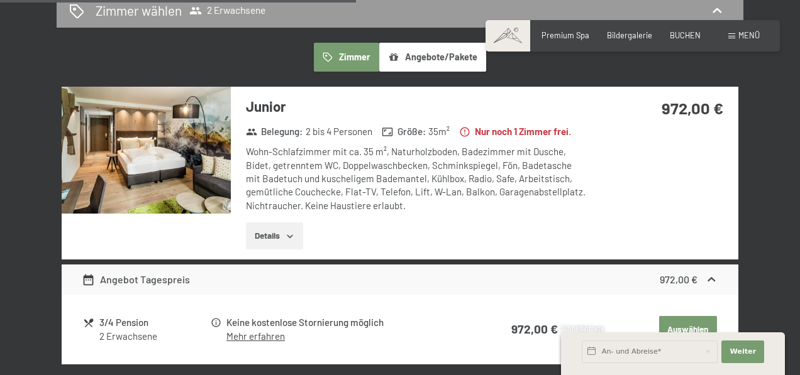
scroll to position [696, 0]
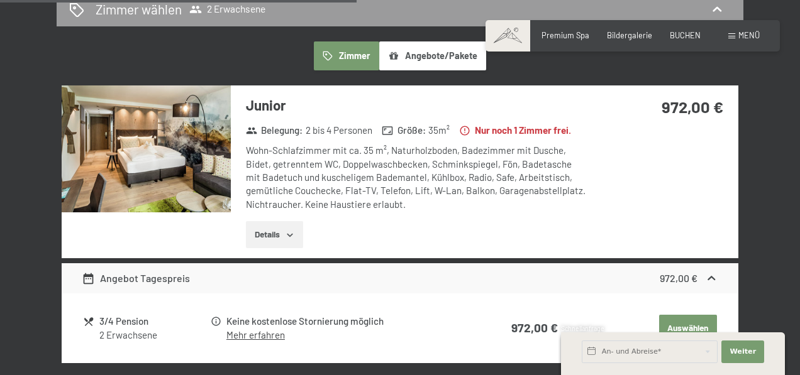
click at [438, 41] on button "Angebote/Pakete" at bounding box center [432, 55] width 107 height 29
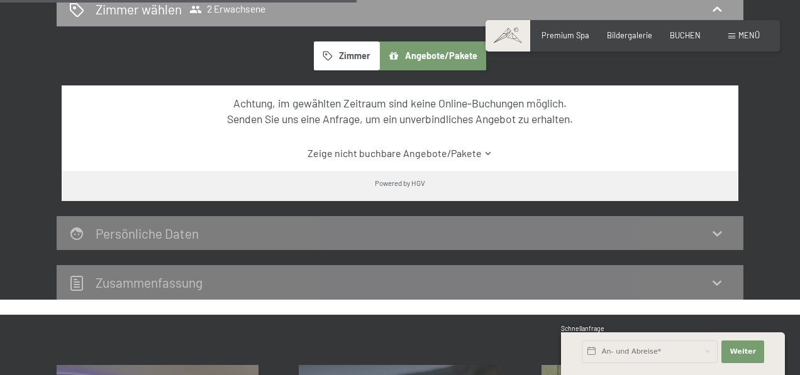
click at [327, 51] on icon "button" at bounding box center [327, 56] width 11 height 11
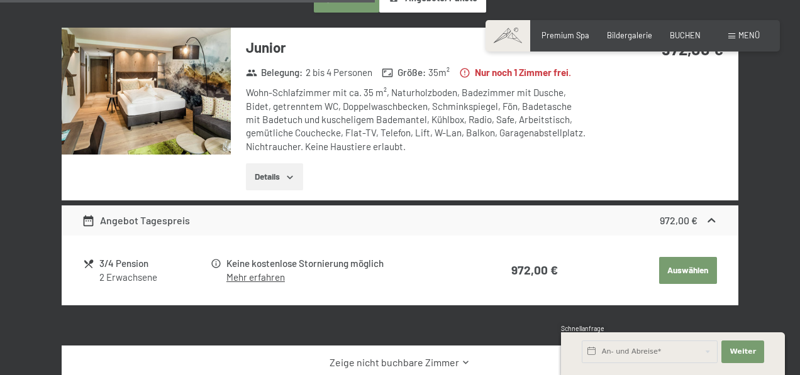
scroll to position [759, 0]
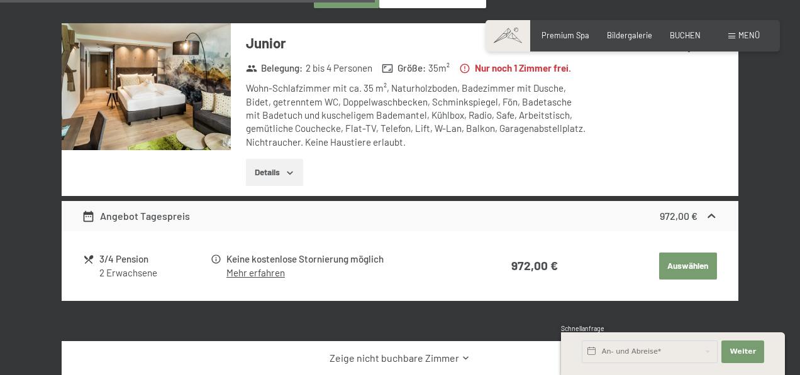
click at [681, 253] on button "Auswählen" at bounding box center [688, 267] width 58 height 28
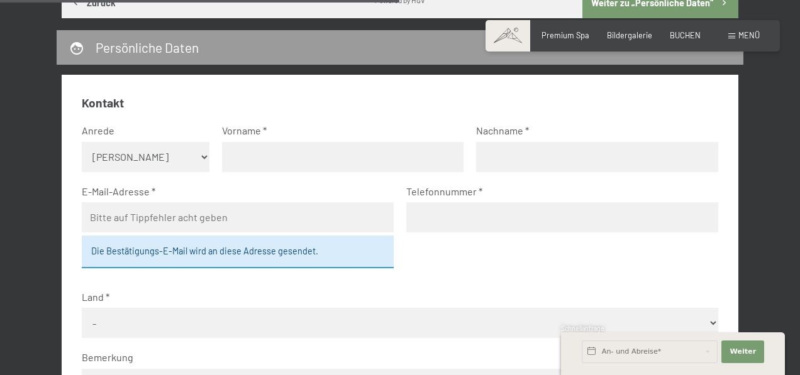
scroll to position [1129, 0]
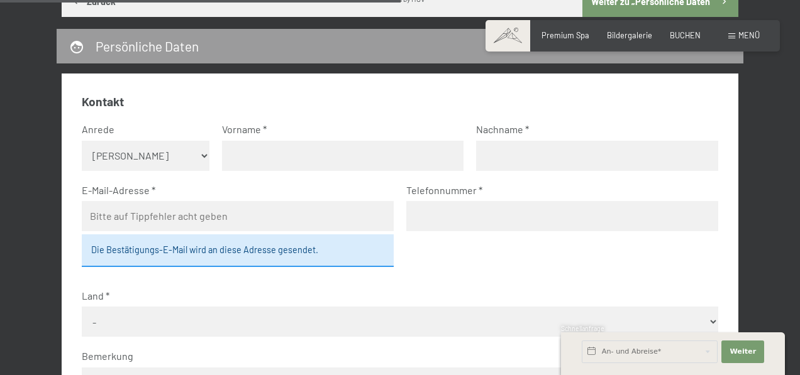
select select "f"
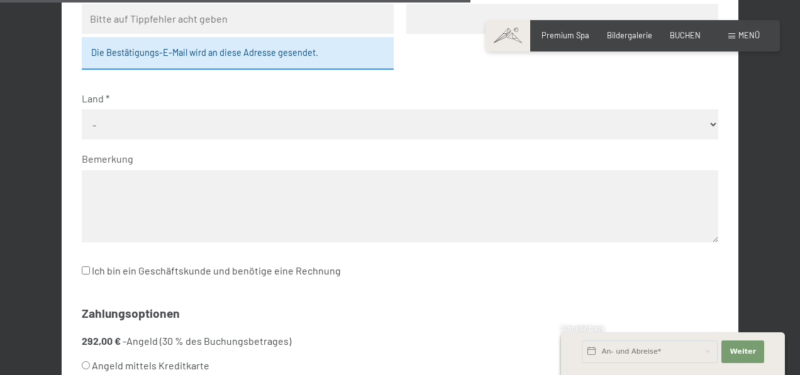
scroll to position [1343, 0]
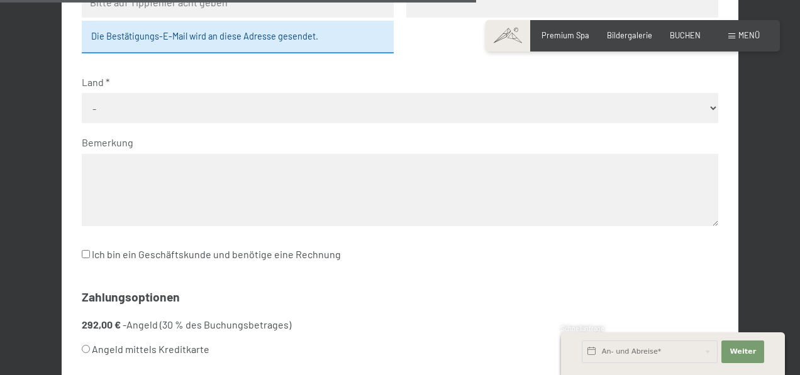
click at [334, 172] on textarea at bounding box center [399, 190] width 635 height 72
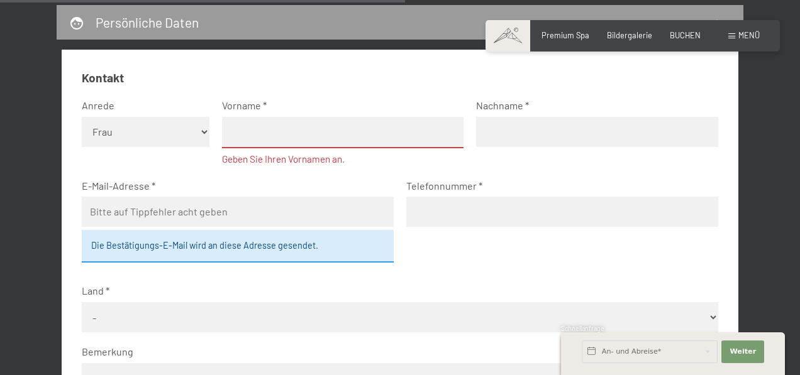
scroll to position [1152, 0]
click at [349, 139] on input "text" at bounding box center [342, 133] width 241 height 31
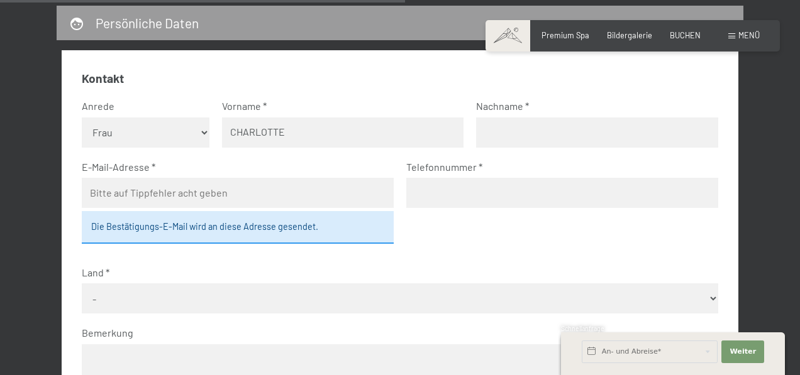
click at [339, 134] on input "CHARLOTTE" at bounding box center [342, 133] width 241 height 30
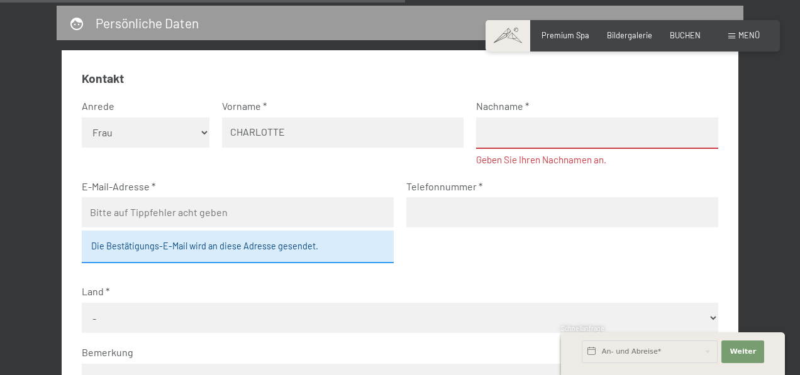
click at [339, 134] on input "CHARLOTTE" at bounding box center [342, 133] width 241 height 30
type input "Charlotte"
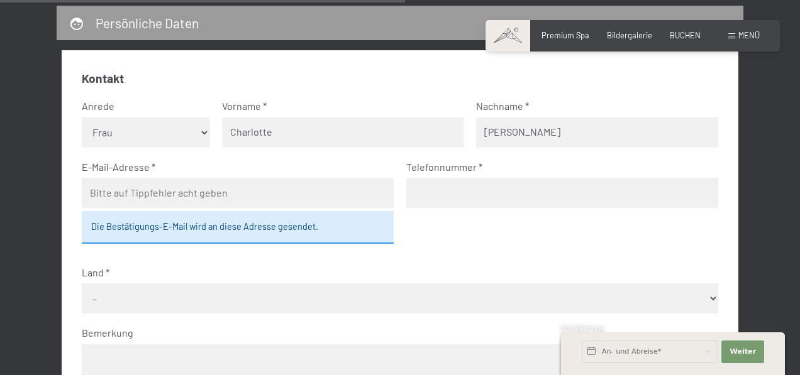
type input "Fischer"
type input "charlotte.fischer@yahoo.de"
type input "0"
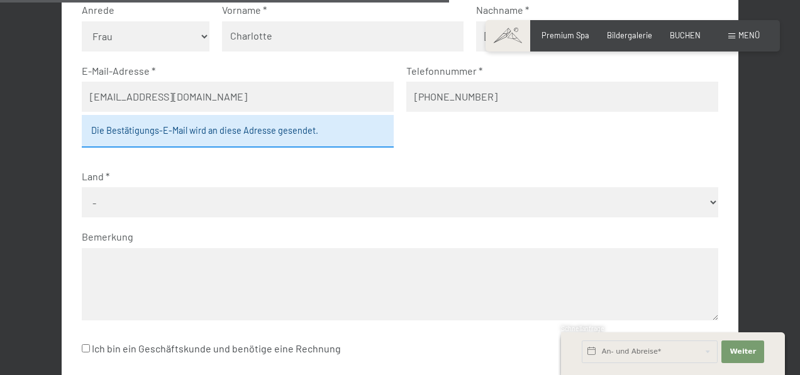
scroll to position [1268, 0]
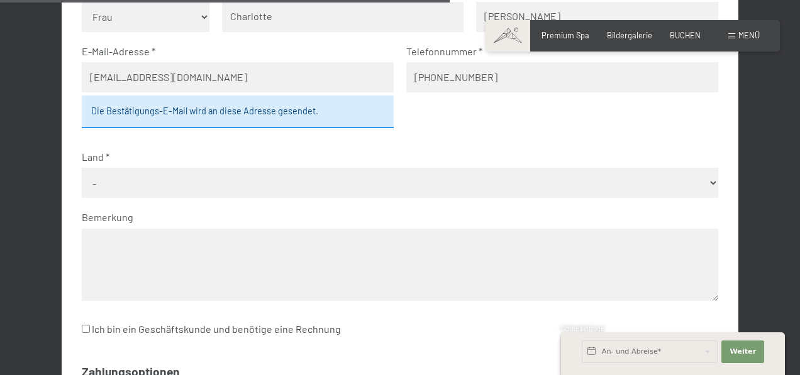
type input "+491601208695"
select select "DEU"
click at [311, 243] on textarea at bounding box center [399, 265] width 635 height 72
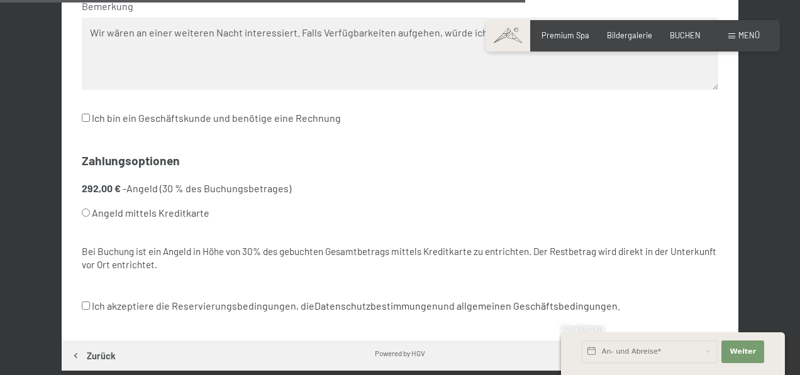
scroll to position [1492, 0]
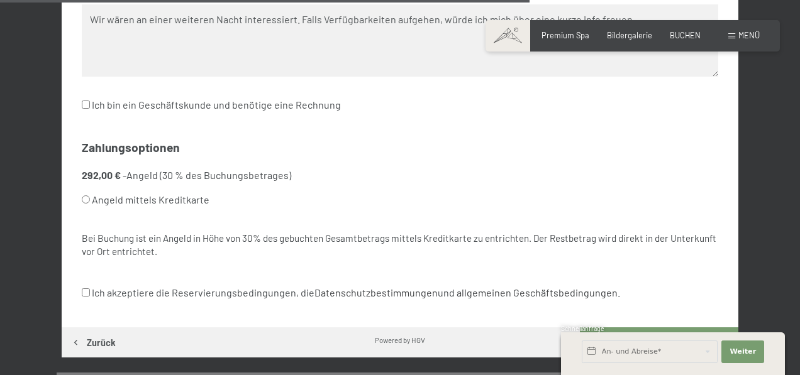
type textarea "Wir wären an einer weiteren Nacht interessiert. Falls Verfügbarkeiten aufgehen,…"
click at [84, 195] on input "Angeld mittels Kreditkarte" at bounding box center [86, 199] width 8 height 8
radio input "true"
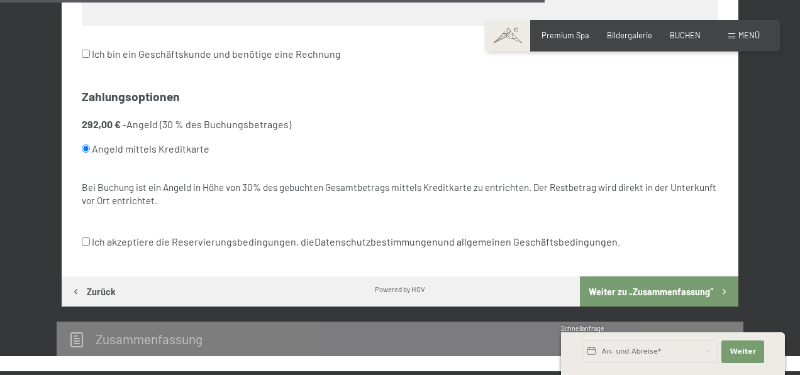
scroll to position [1544, 0]
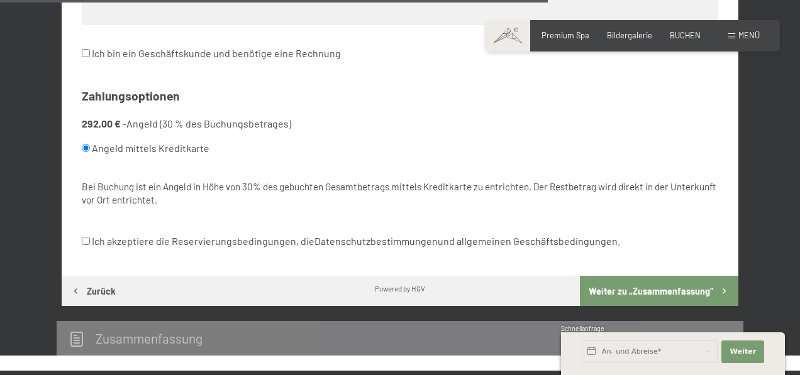
click at [87, 237] on input "Ich akzeptiere die Reservierungsbedingungen, die Datenschutzbestimmungen und al…" at bounding box center [86, 241] width 8 height 8
checkbox input "true"
click at [664, 276] on button "Weiter zu „Zusammen­fassung“" at bounding box center [659, 291] width 158 height 30
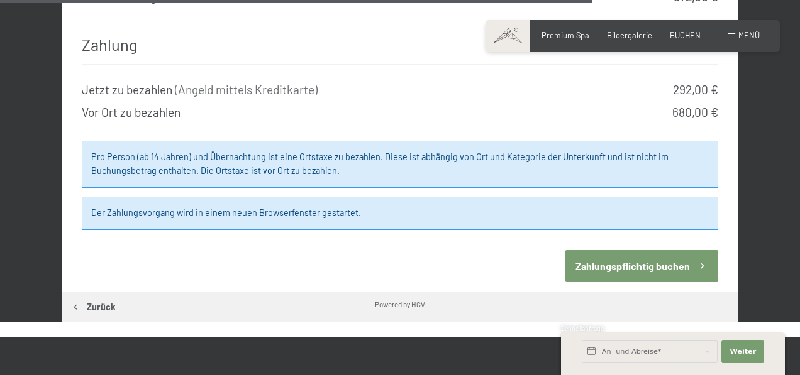
scroll to position [1933, 0]
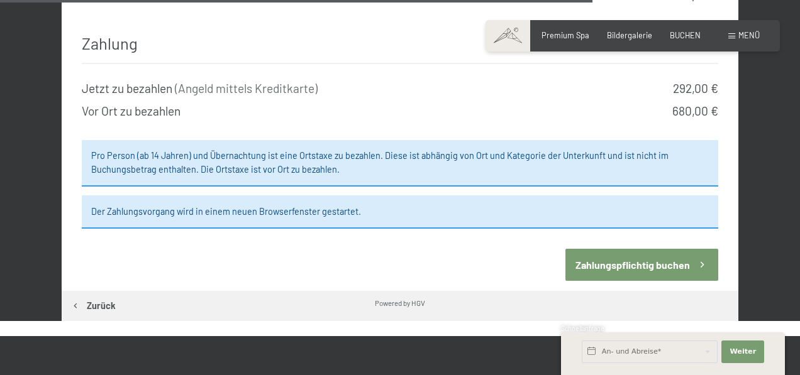
click at [613, 253] on button "Zahlungspflichtig buchen" at bounding box center [641, 265] width 152 height 32
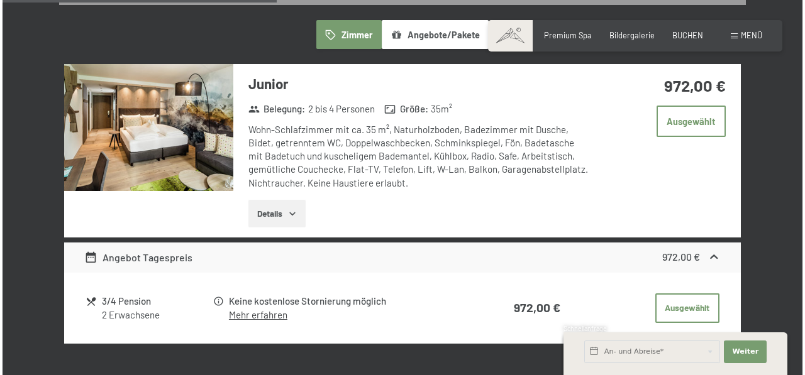
scroll to position [669, 0]
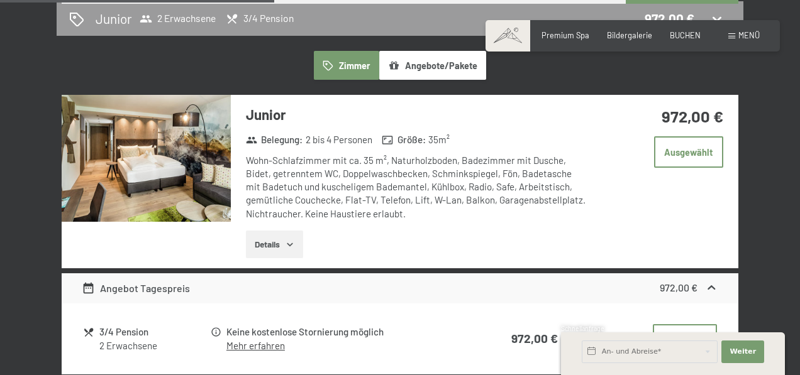
click at [751, 33] on span "Menü" at bounding box center [748, 35] width 21 height 10
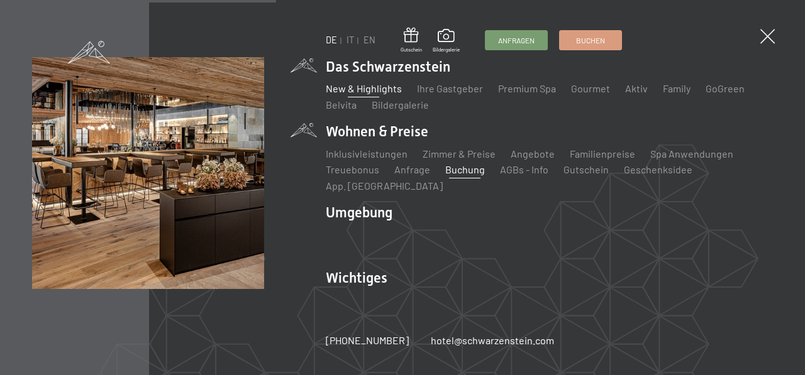
click at [375, 94] on link "New & Highlights" at bounding box center [364, 88] width 76 height 12
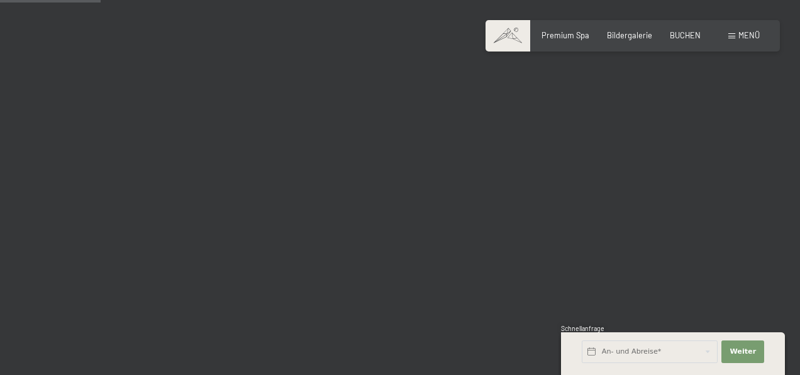
scroll to position [537, 0]
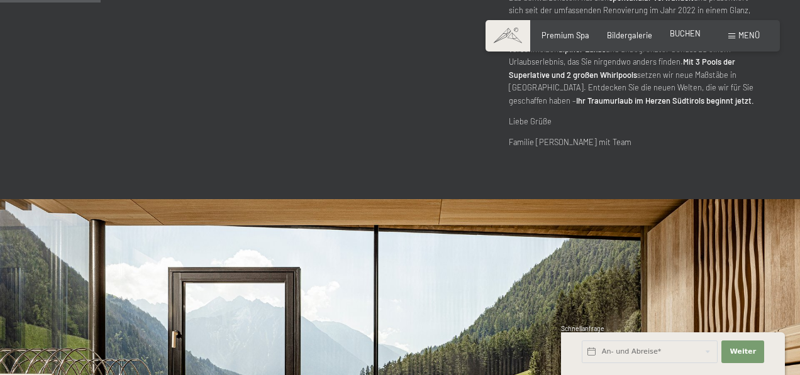
click at [685, 38] on span "BUCHEN" at bounding box center [684, 33] width 31 height 10
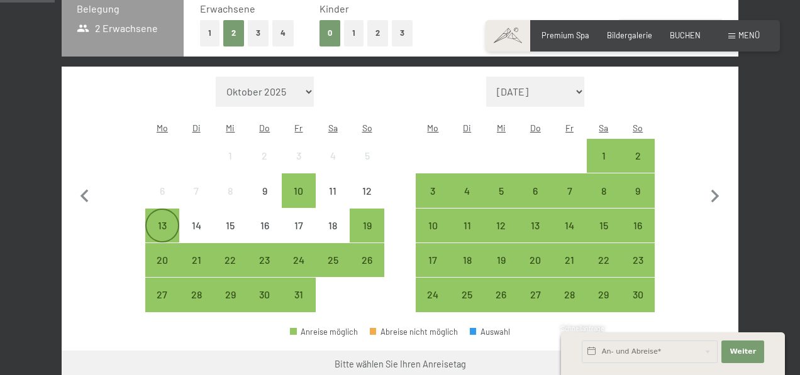
click at [159, 221] on div "13" at bounding box center [161, 236] width 31 height 31
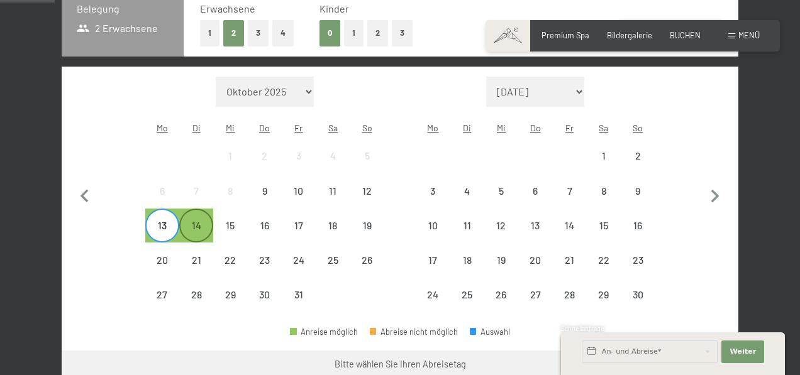
click at [197, 221] on div "14" at bounding box center [195, 236] width 31 height 31
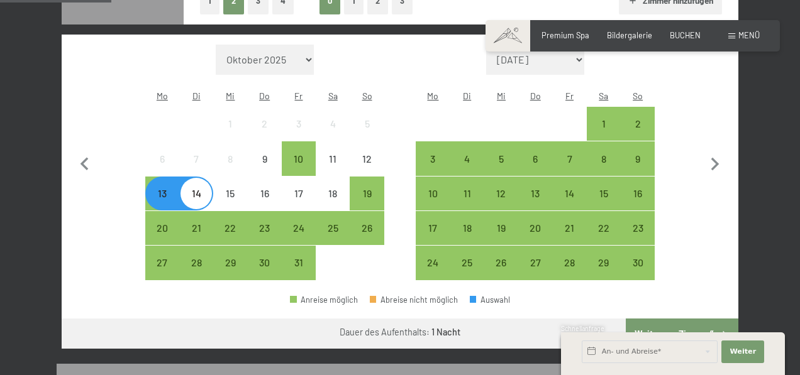
scroll to position [324, 0]
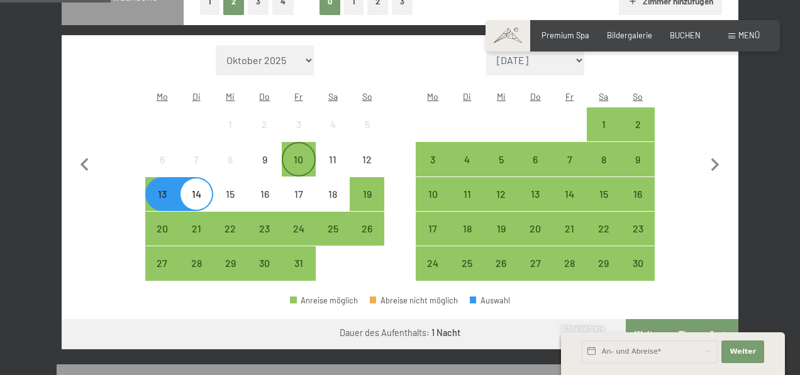
click at [308, 155] on div "10" at bounding box center [298, 170] width 31 height 31
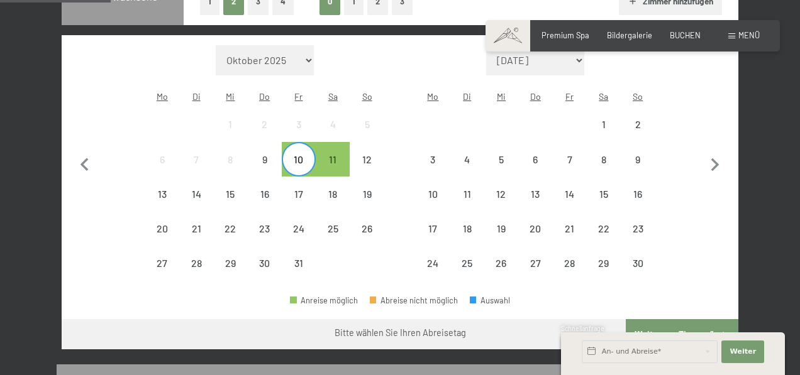
click at [368, 219] on span "Einwilligung Marketing*" at bounding box center [330, 223] width 104 height 13
click at [272, 219] on input "Einwilligung Marketing*" at bounding box center [265, 223] width 13 height 13
checkbox input "false"
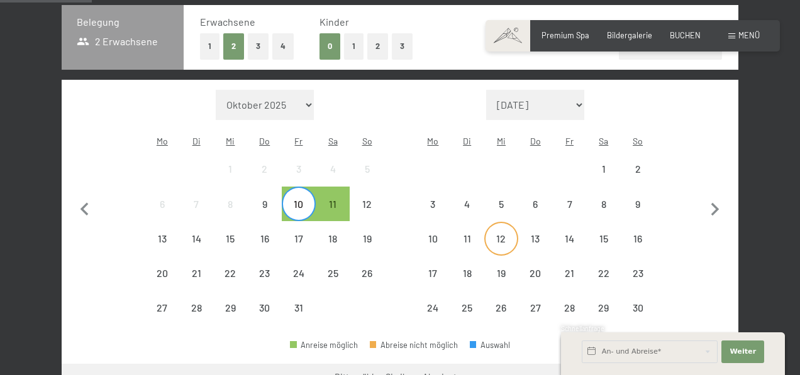
scroll to position [259, 0]
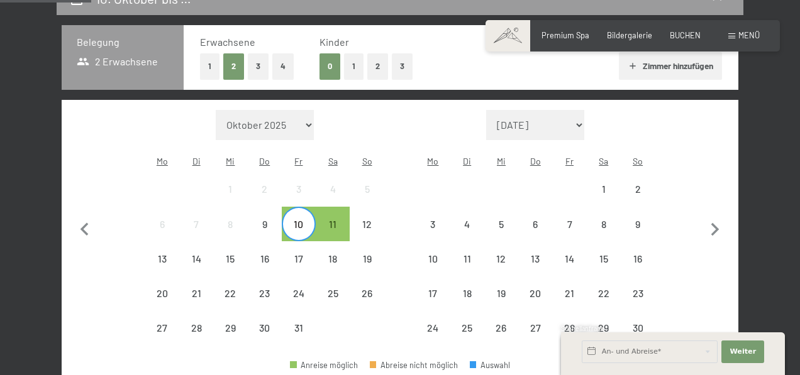
click at [291, 219] on div "10" at bounding box center [298, 234] width 31 height 31
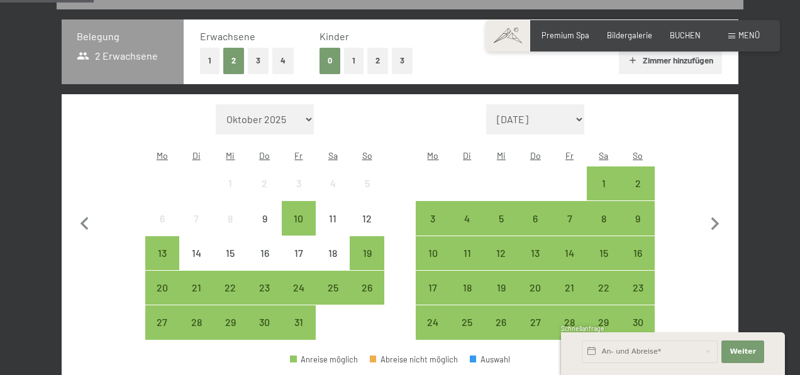
scroll to position [266, 0]
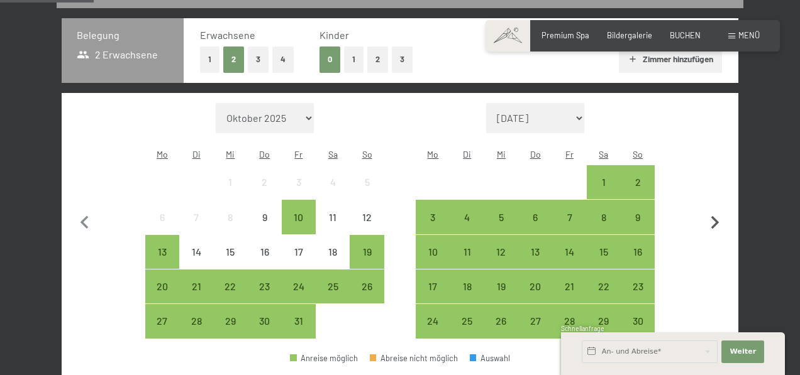
click at [708, 219] on icon "button" at bounding box center [714, 223] width 26 height 26
select select "[DATE]"
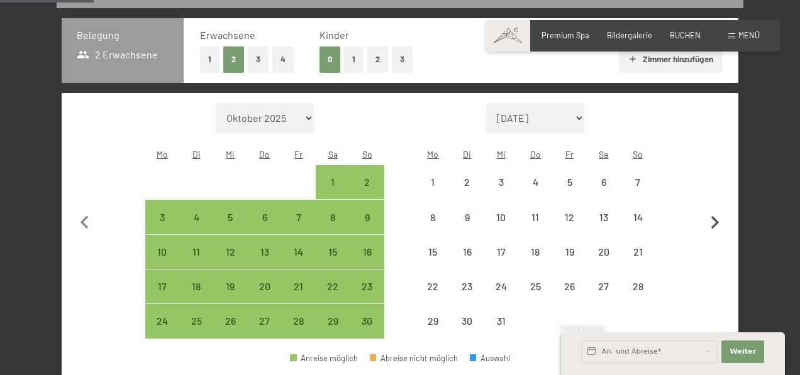
select select "[DATE]"
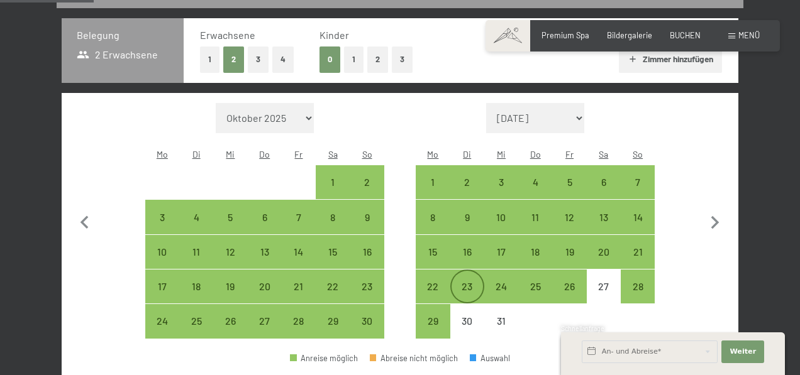
click at [469, 271] on div "23" at bounding box center [466, 286] width 31 height 31
select select "[DATE]"
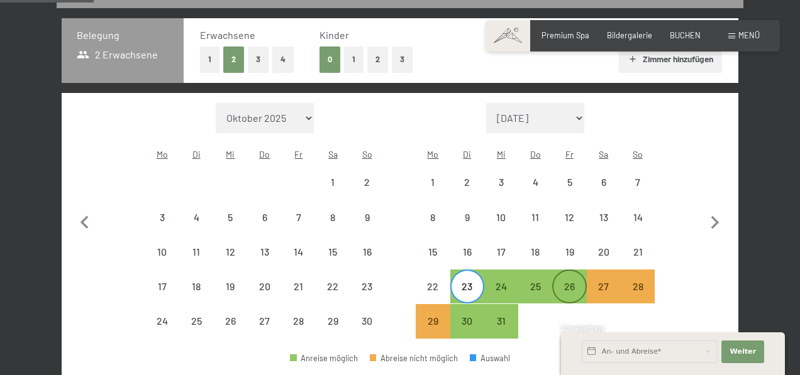
click at [564, 282] on div "26" at bounding box center [568, 297] width 31 height 31
select select "[DATE]"
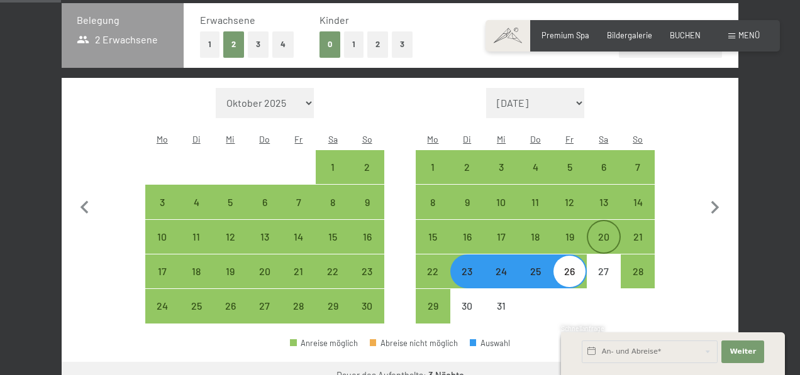
scroll to position [282, 0]
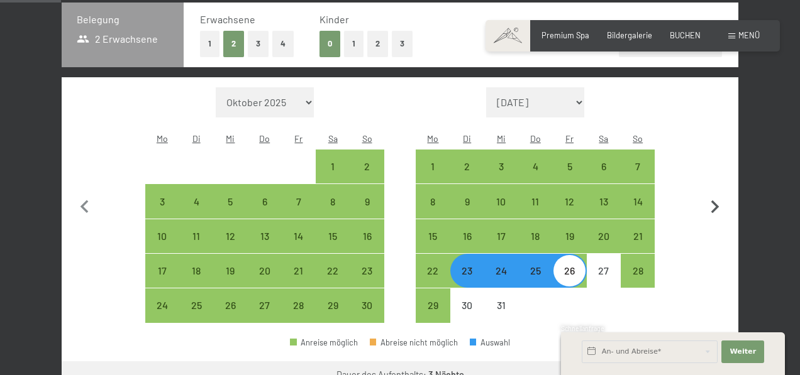
click at [713, 196] on icon "button" at bounding box center [714, 207] width 26 height 26
select select "[DATE]"
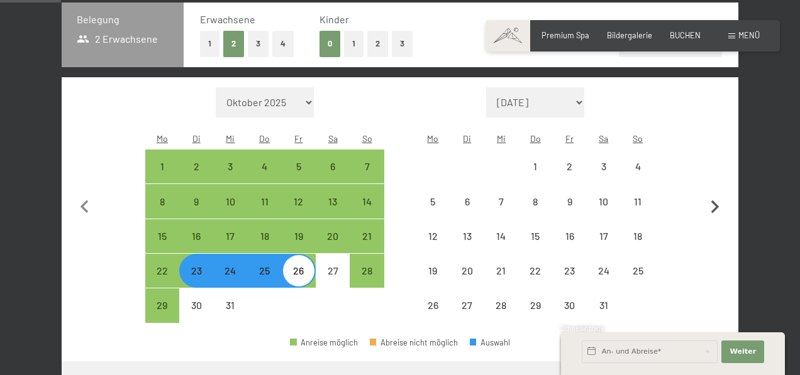
click at [713, 196] on icon "button" at bounding box center [714, 207] width 26 height 26
select select "[DATE]"
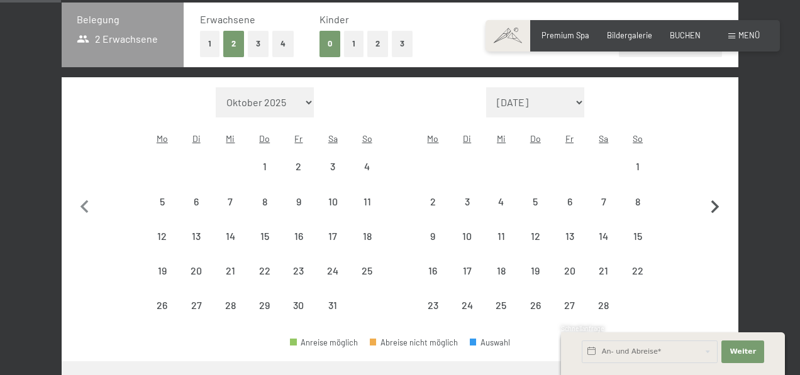
select select "[DATE]"
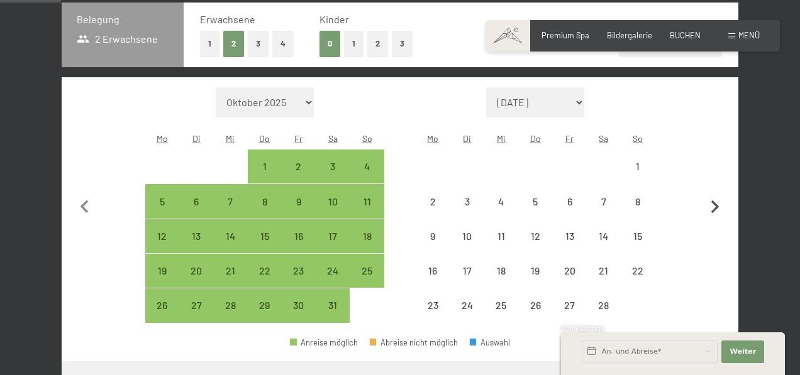
select select "[DATE]"
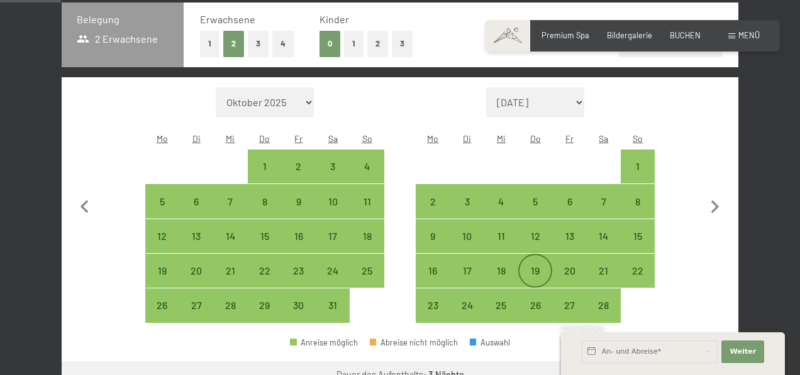
click at [539, 266] on div "19" at bounding box center [534, 281] width 31 height 31
select select "[DATE]"
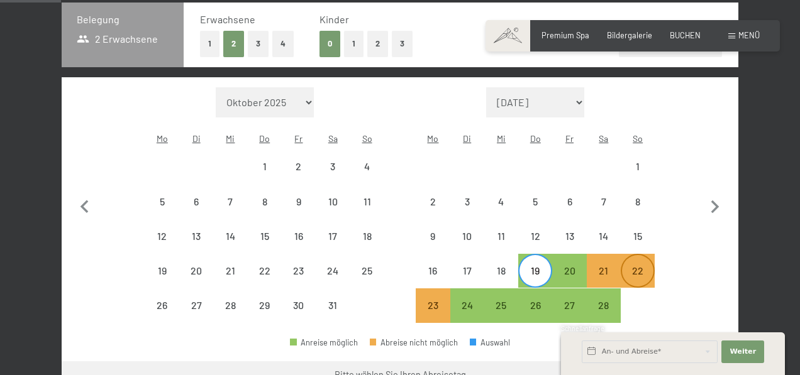
click at [639, 266] on div "22" at bounding box center [637, 281] width 31 height 31
select select "2026-01-01"
select select "2026-02-01"
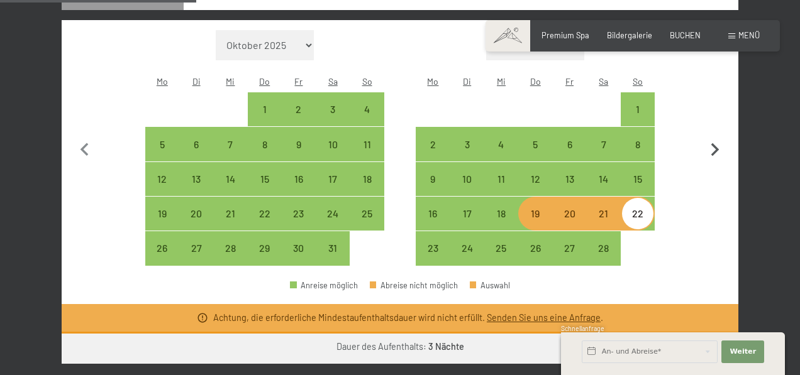
scroll to position [350, 0]
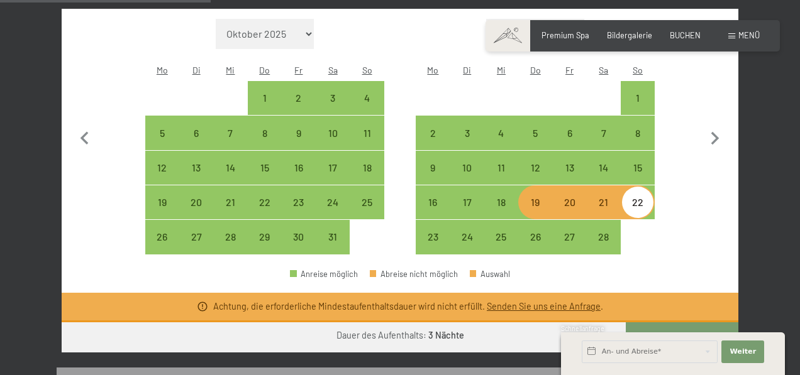
click at [536, 197] on div "19" at bounding box center [534, 212] width 31 height 31
select select "2026-01-01"
select select "2026-02-01"
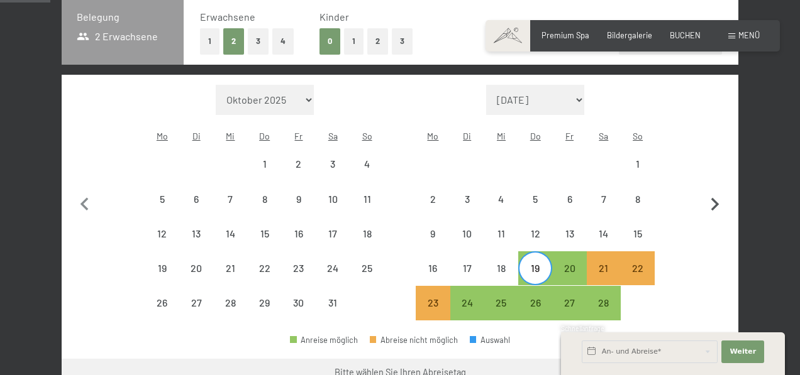
scroll to position [285, 0]
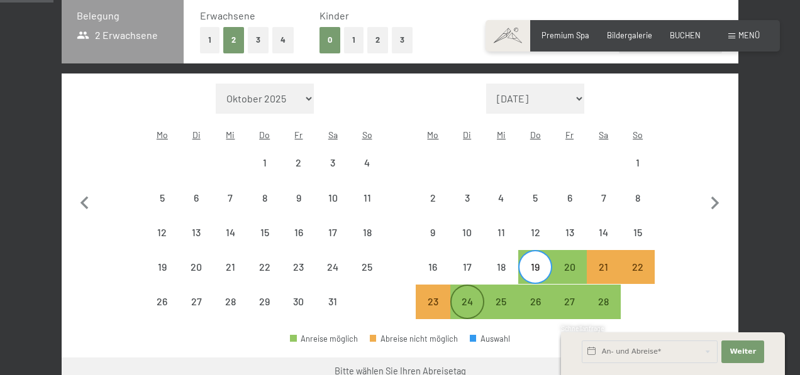
click at [470, 297] on div "24" at bounding box center [466, 312] width 31 height 31
select select "2026-01-01"
select select "2026-02-01"
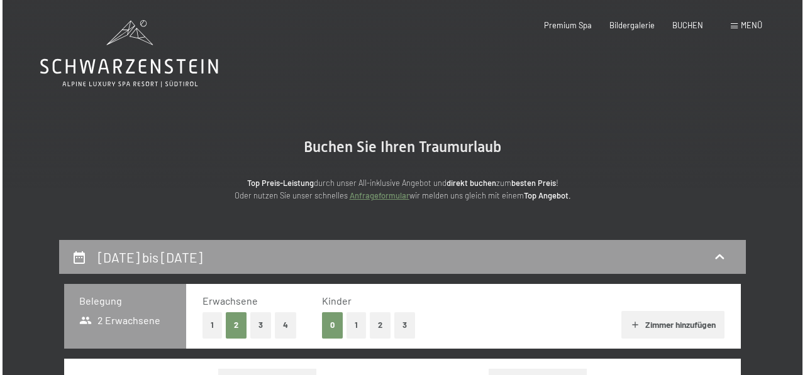
scroll to position [0, 0]
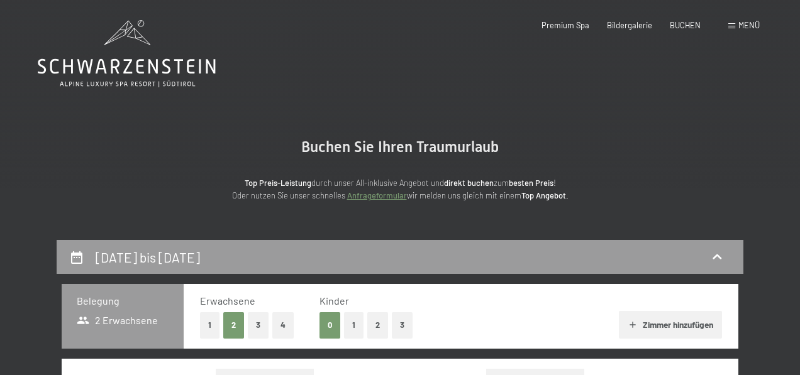
click at [744, 22] on span "Menü" at bounding box center [748, 25] width 21 height 10
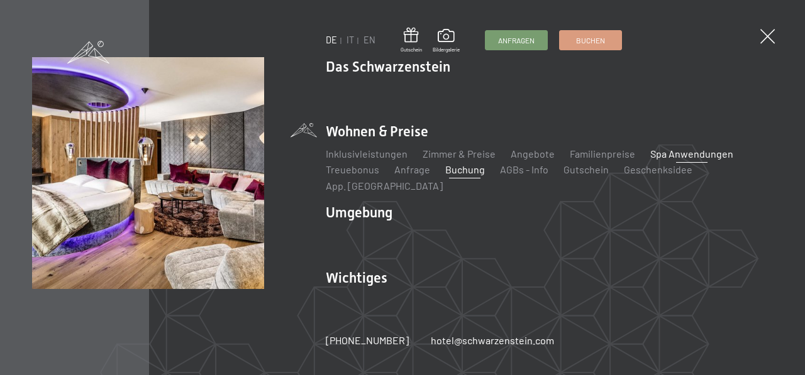
click at [684, 160] on link "Spa Anwendungen" at bounding box center [691, 154] width 83 height 12
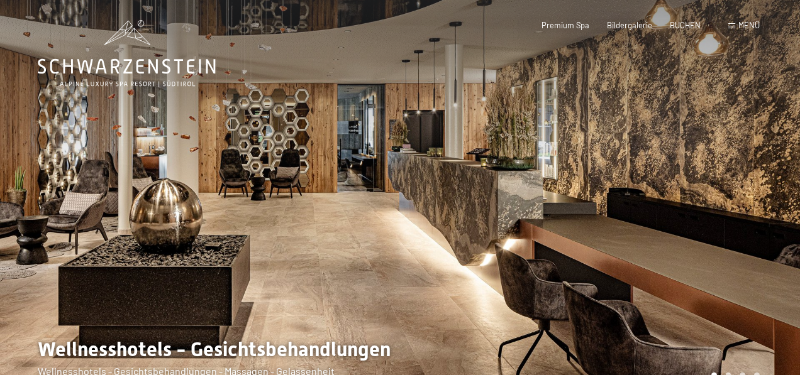
click at [684, 173] on div at bounding box center [600, 204] width 400 height 409
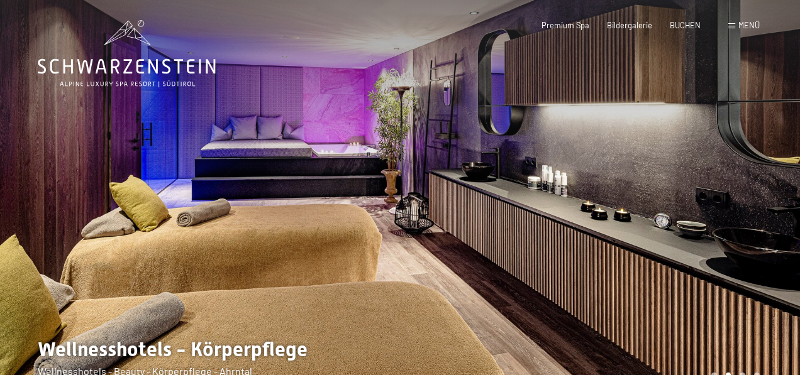
click at [684, 173] on div at bounding box center [600, 204] width 400 height 409
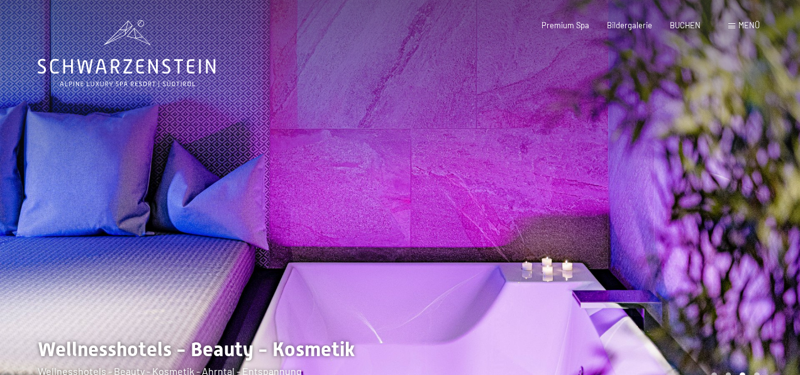
click at [684, 173] on div at bounding box center [600, 204] width 400 height 409
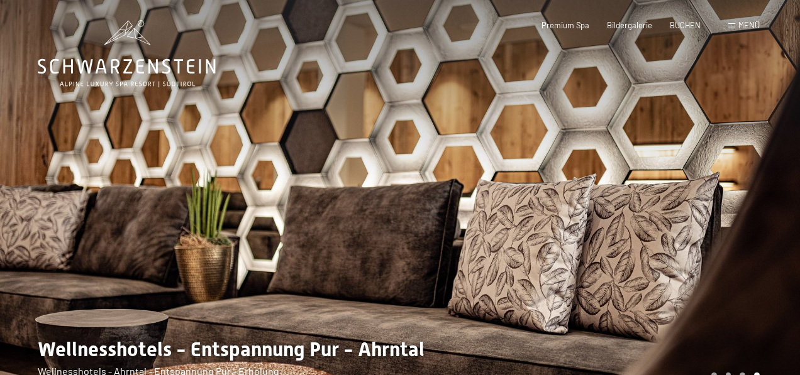
click at [684, 173] on div at bounding box center [600, 204] width 400 height 409
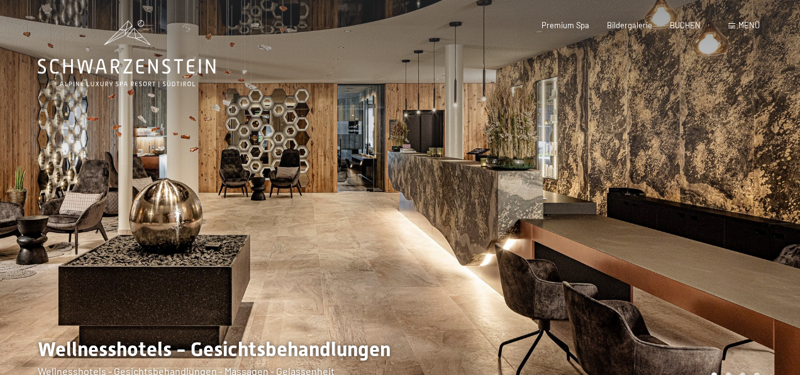
click at [684, 173] on div at bounding box center [600, 204] width 400 height 409
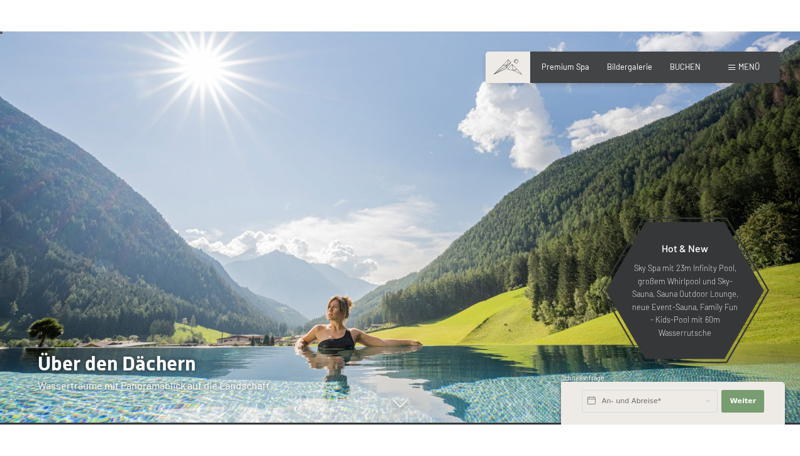
scroll to position [19, 0]
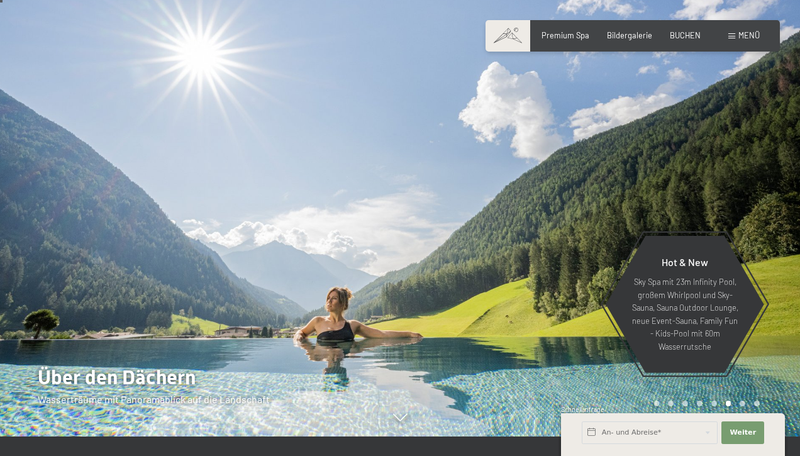
click at [770, 361] on div at bounding box center [600, 209] width 400 height 456
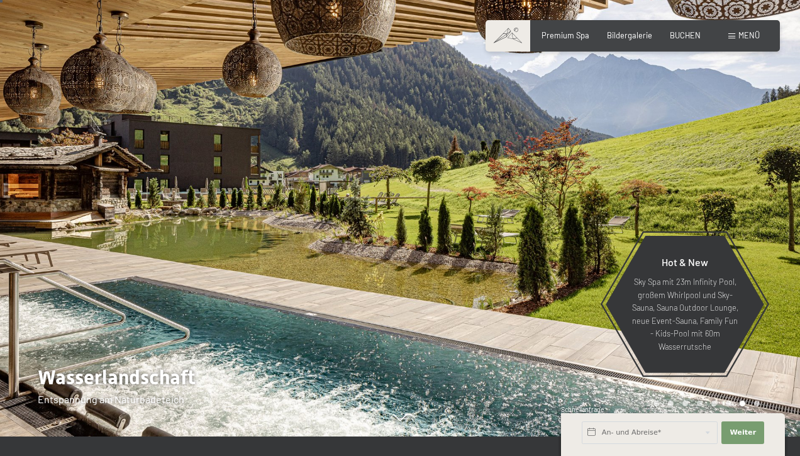
click at [770, 361] on div at bounding box center [600, 209] width 400 height 456
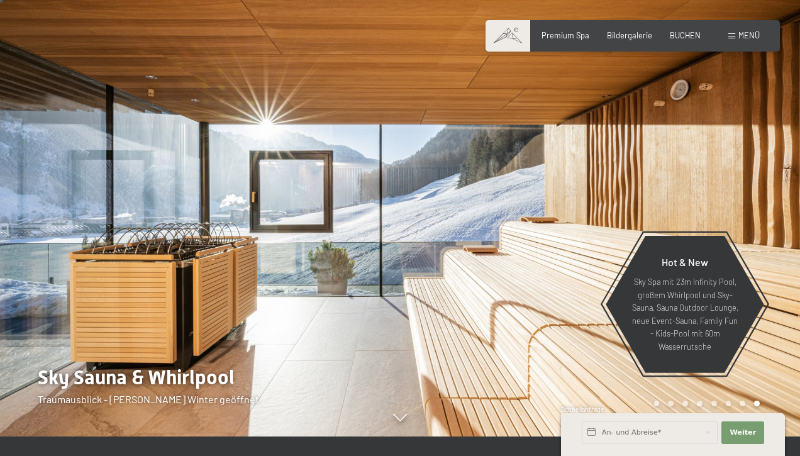
click at [770, 361] on div at bounding box center [600, 209] width 400 height 456
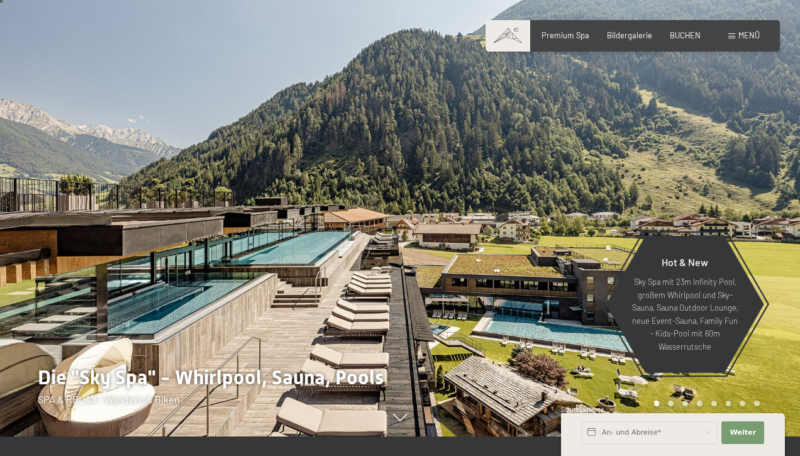
click at [770, 361] on div at bounding box center [600, 209] width 400 height 456
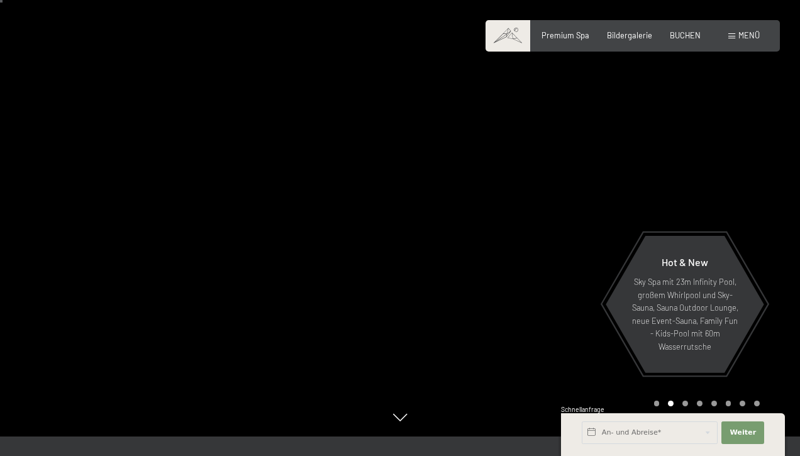
click at [770, 361] on div at bounding box center [600, 209] width 400 height 456
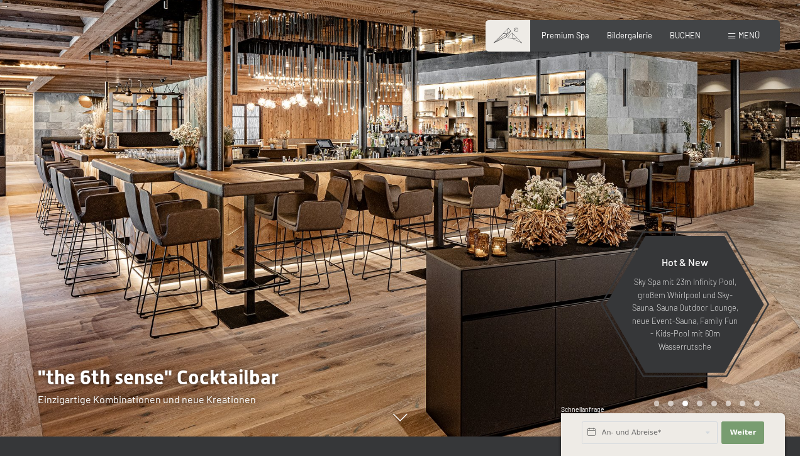
click at [770, 361] on div at bounding box center [600, 209] width 400 height 456
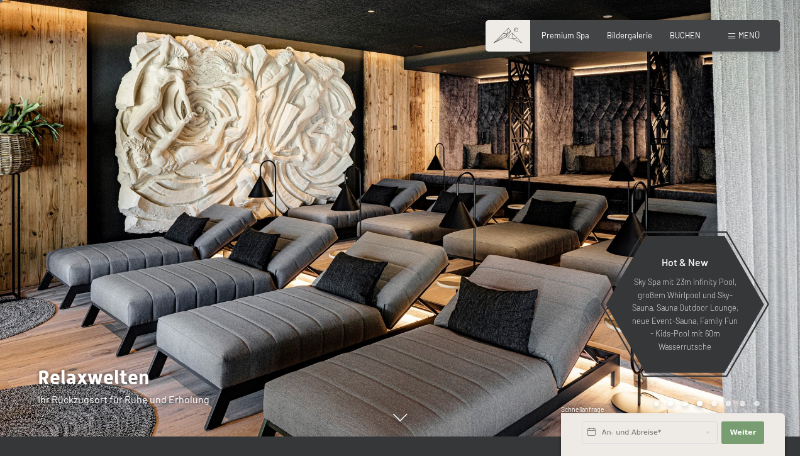
click at [770, 361] on div at bounding box center [600, 209] width 400 height 456
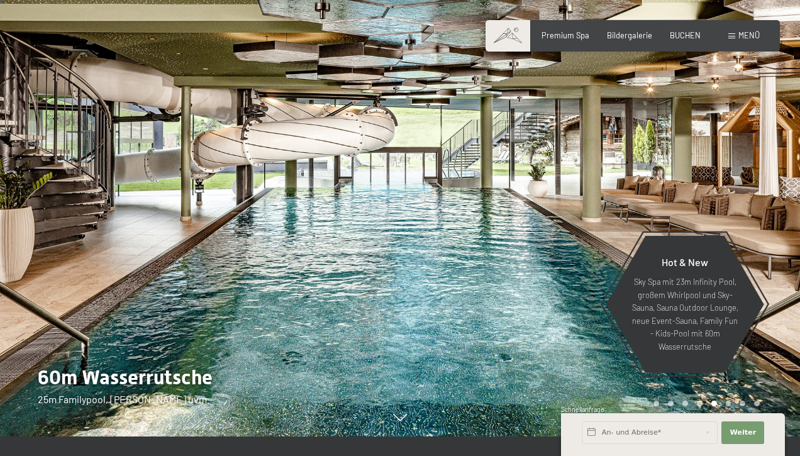
click at [770, 361] on div at bounding box center [600, 209] width 400 height 456
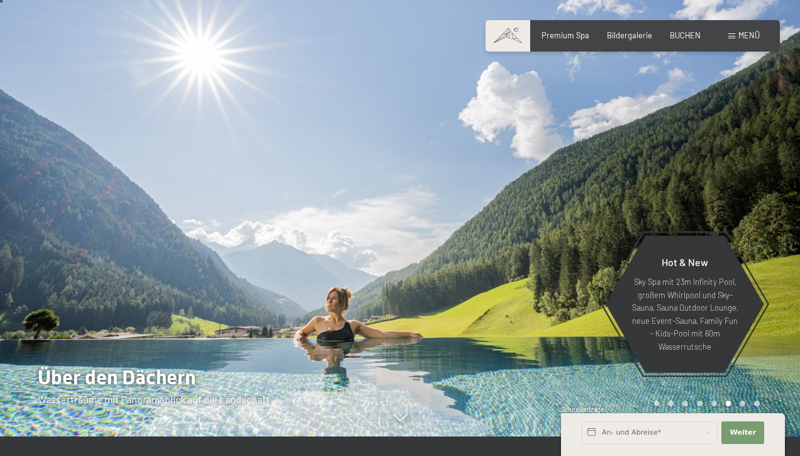
click at [770, 361] on div at bounding box center [600, 209] width 400 height 456
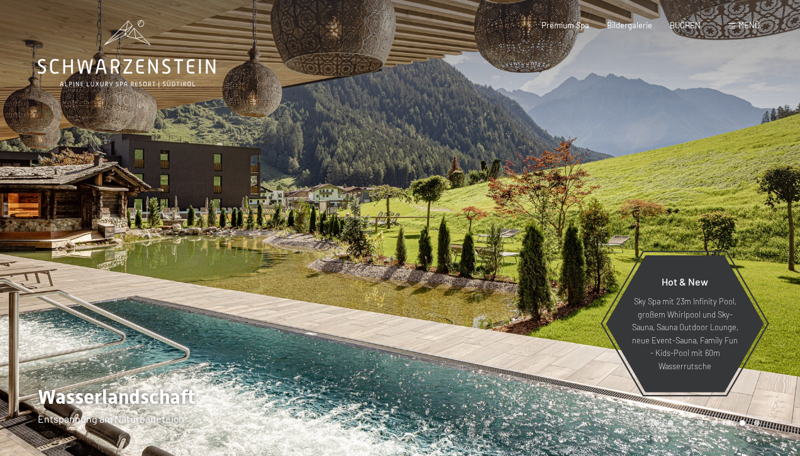
scroll to position [0, 0]
click at [629, 24] on span "Bildergalerie" at bounding box center [629, 23] width 45 height 10
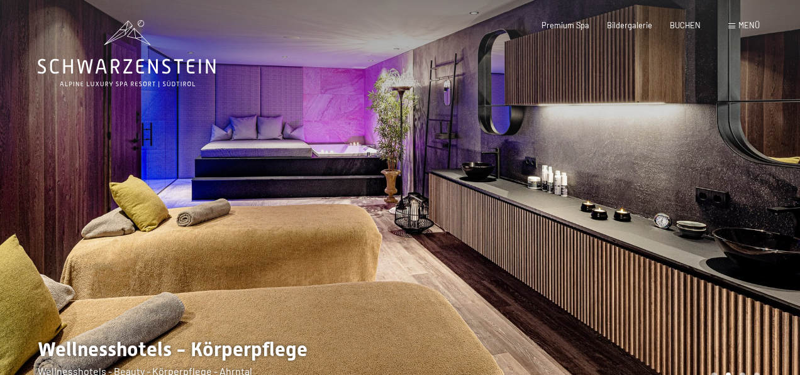
click at [759, 283] on div at bounding box center [600, 204] width 400 height 409
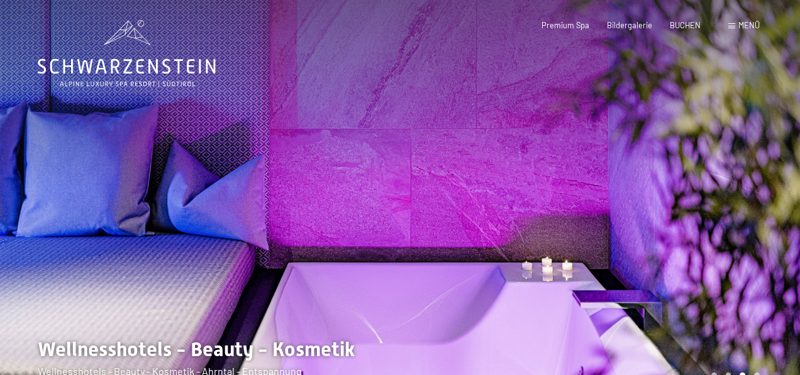
click at [759, 283] on div at bounding box center [600, 204] width 400 height 409
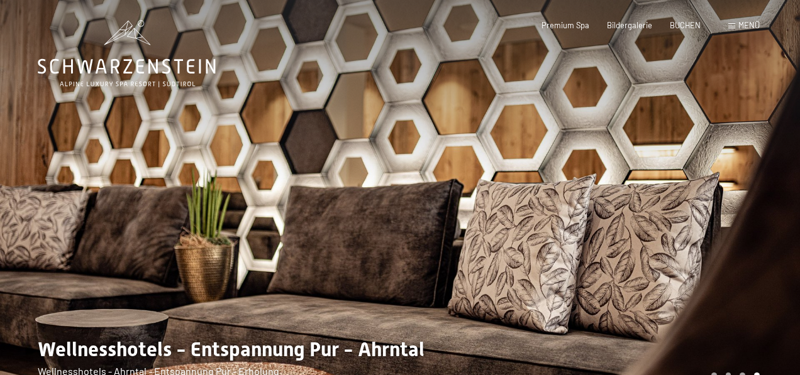
click at [759, 283] on div at bounding box center [600, 204] width 400 height 409
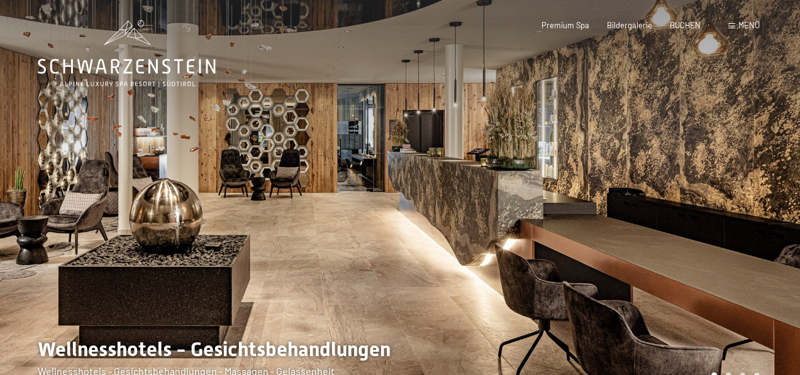
click at [759, 283] on div at bounding box center [600, 204] width 400 height 409
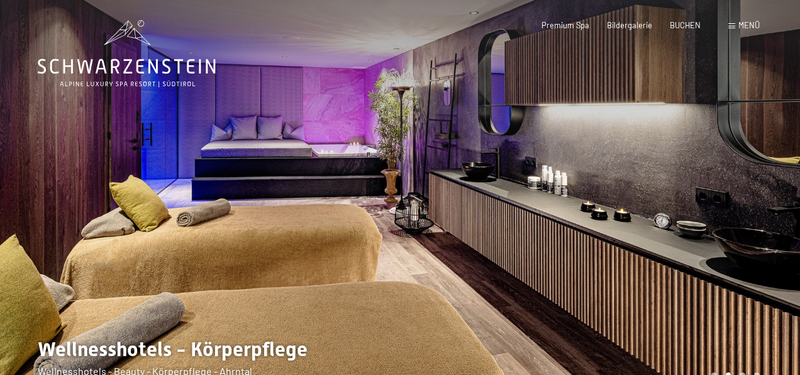
click at [759, 283] on div at bounding box center [600, 204] width 400 height 409
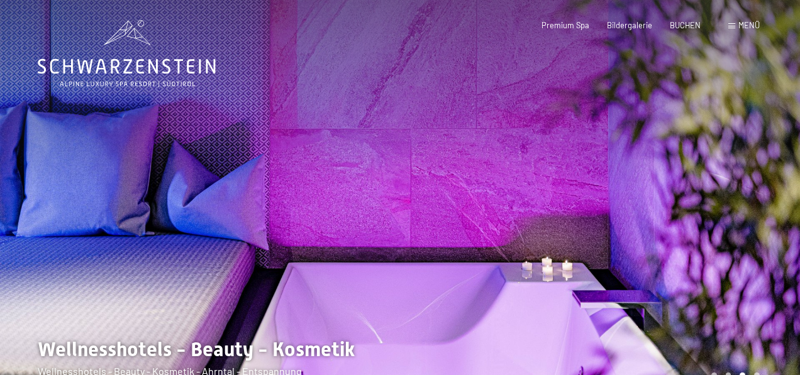
click at [759, 283] on div at bounding box center [600, 204] width 400 height 409
